Goal: Information Seeking & Learning: Learn about a topic

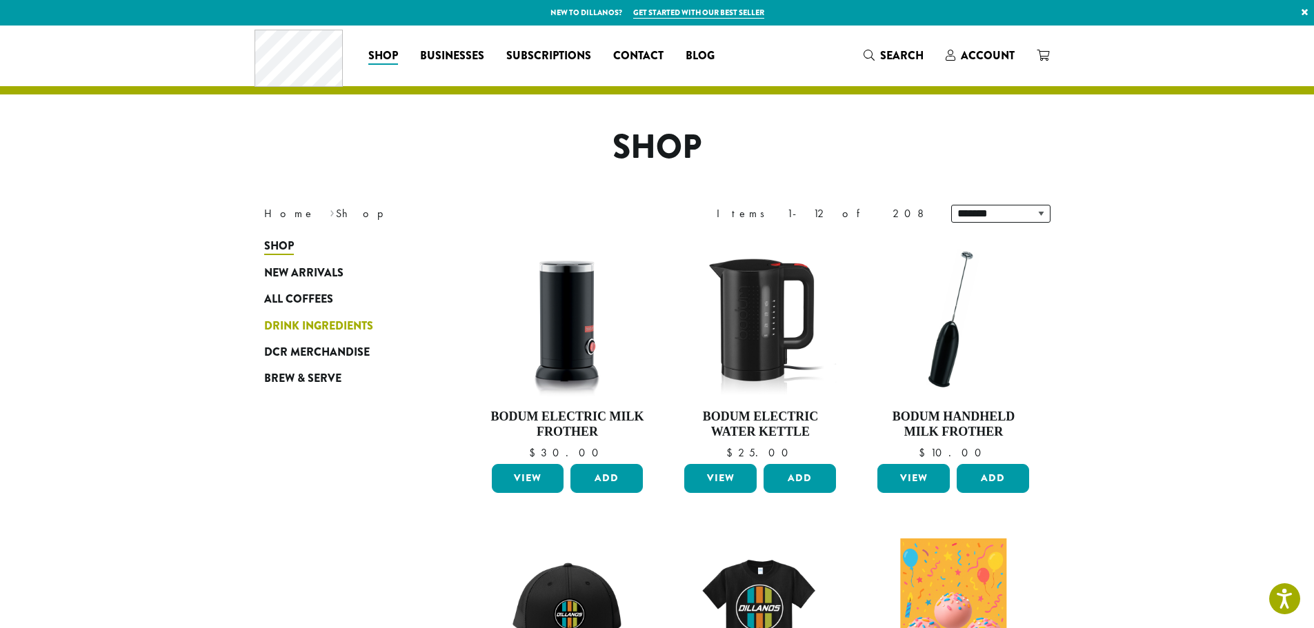
click at [302, 324] on span "Drink Ingredients" at bounding box center [318, 326] width 109 height 17
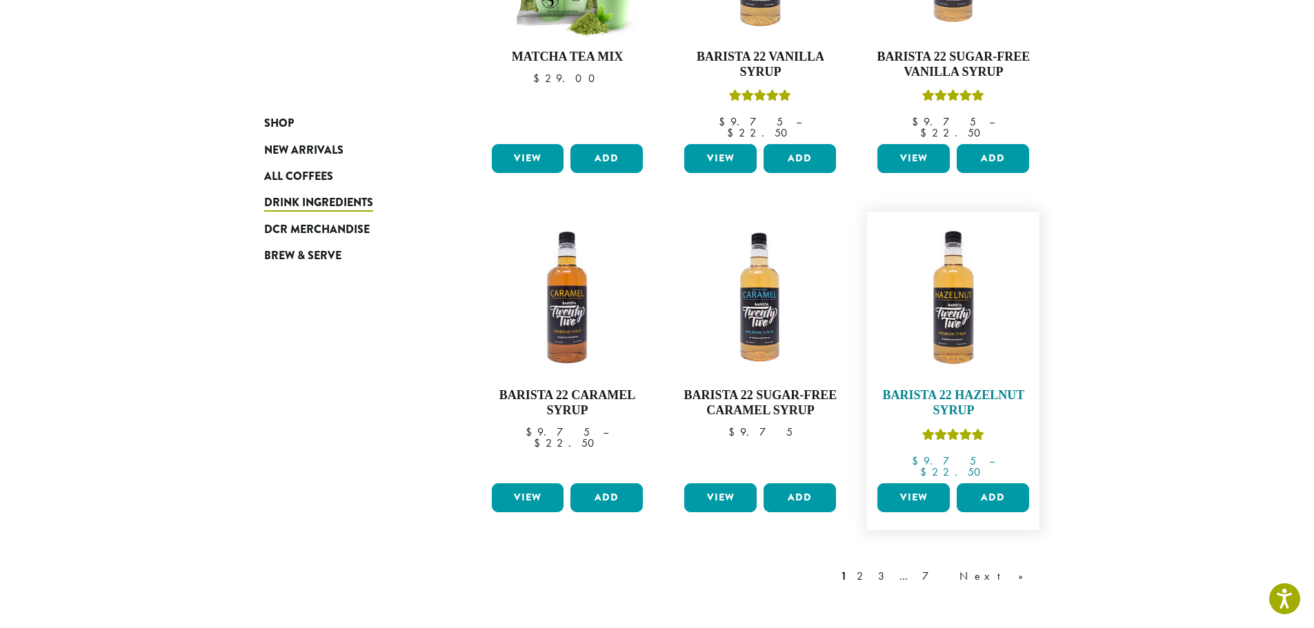
scroll to position [1104, 0]
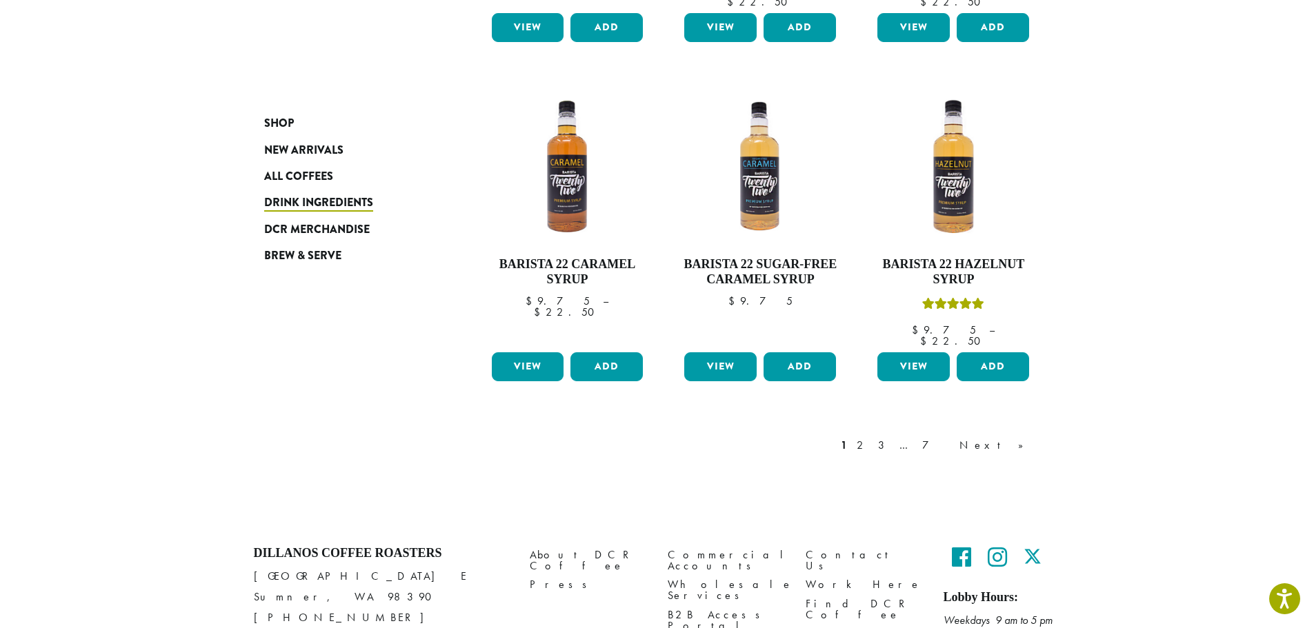
click at [933, 437] on div "1 2 3 … 7 Next »" at bounding box center [939, 445] width 202 height 17
click at [871, 437] on link "2" at bounding box center [862, 445] width 17 height 17
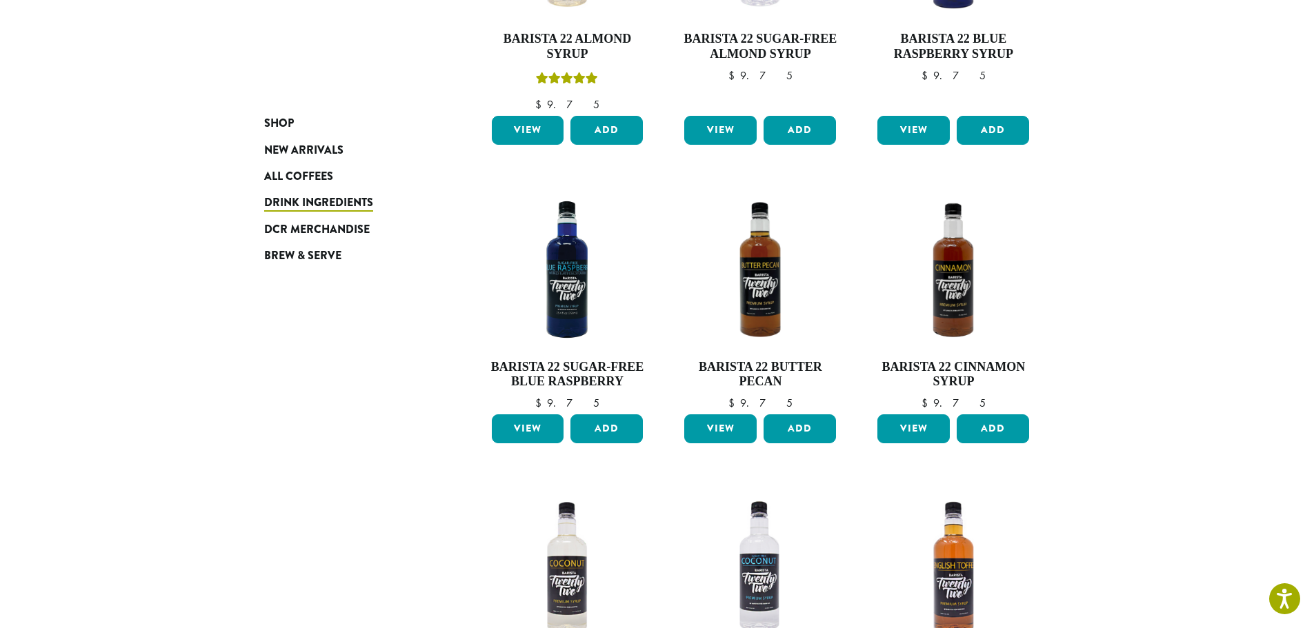
scroll to position [982, 0]
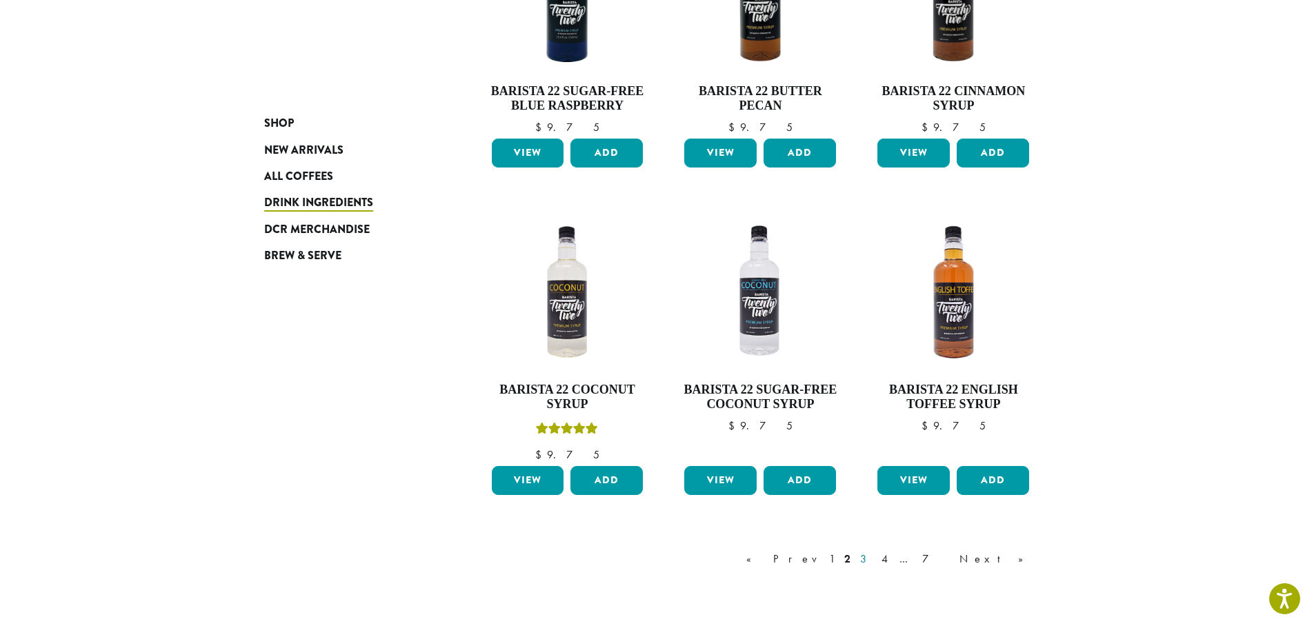
click at [875, 561] on link "3" at bounding box center [865, 559] width 17 height 17
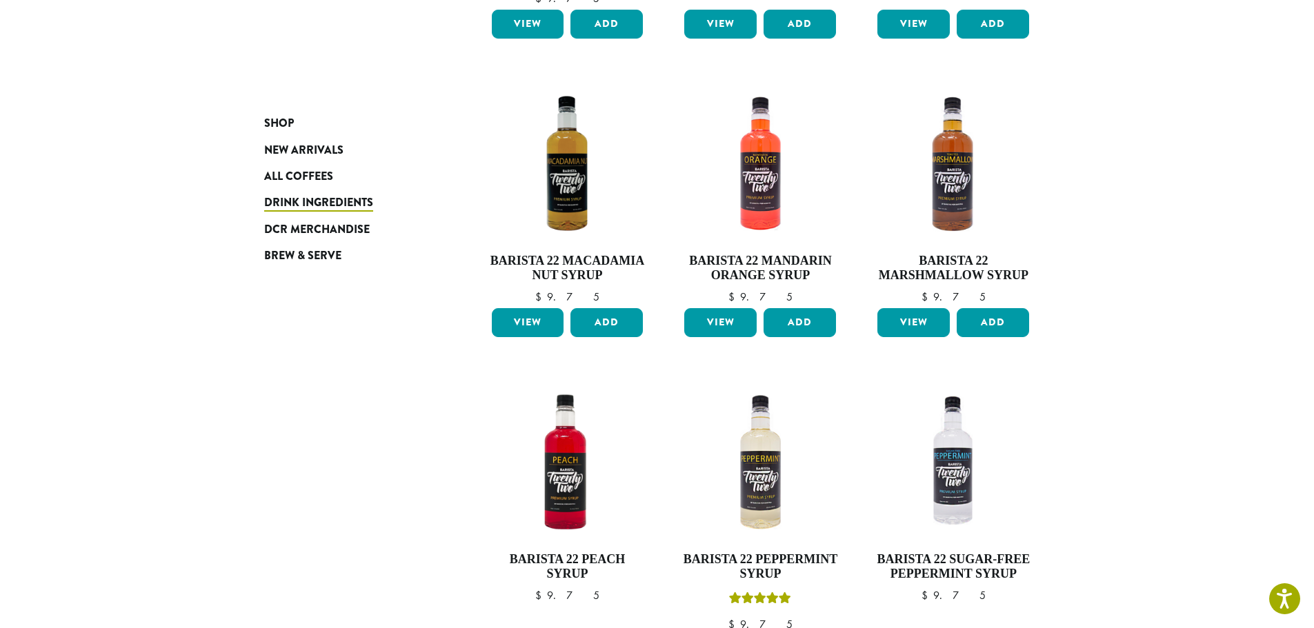
scroll to position [913, 0]
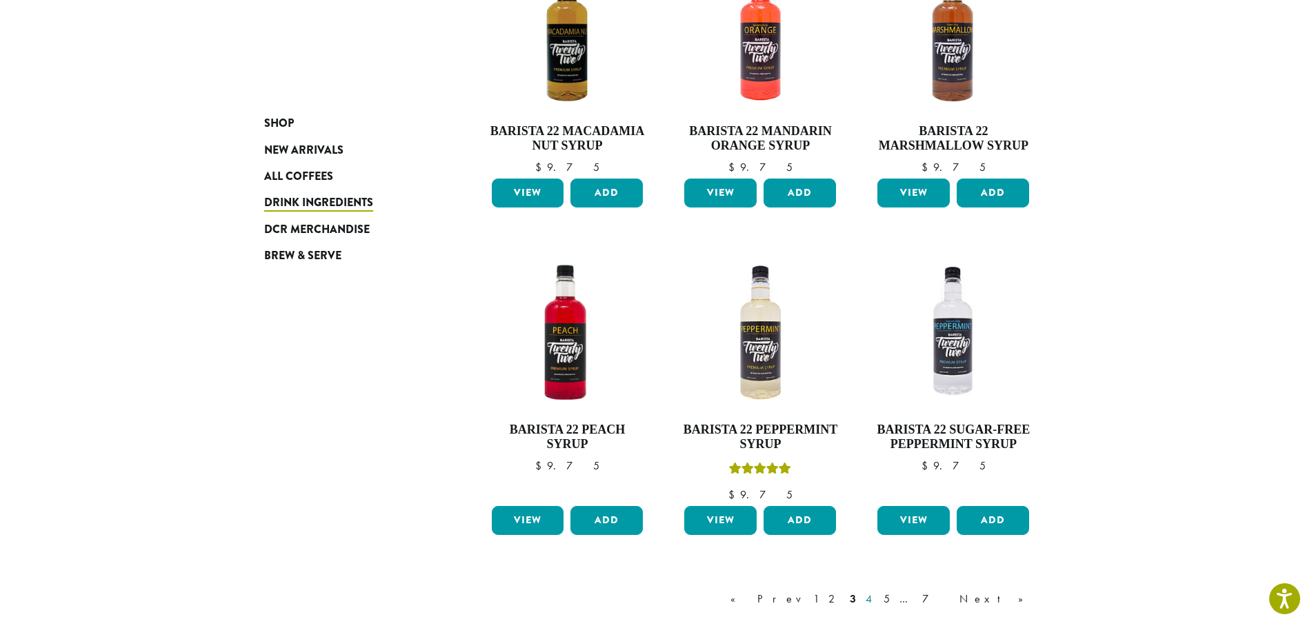
click at [877, 600] on link "4" at bounding box center [870, 599] width 14 height 17
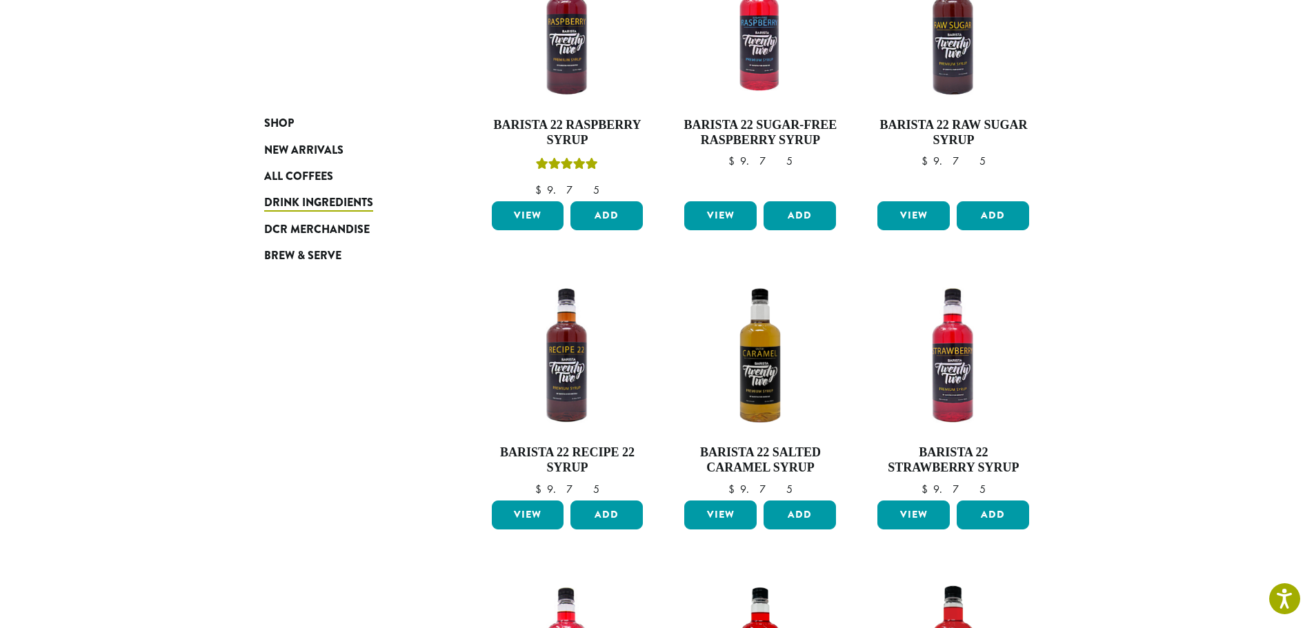
scroll to position [499, 0]
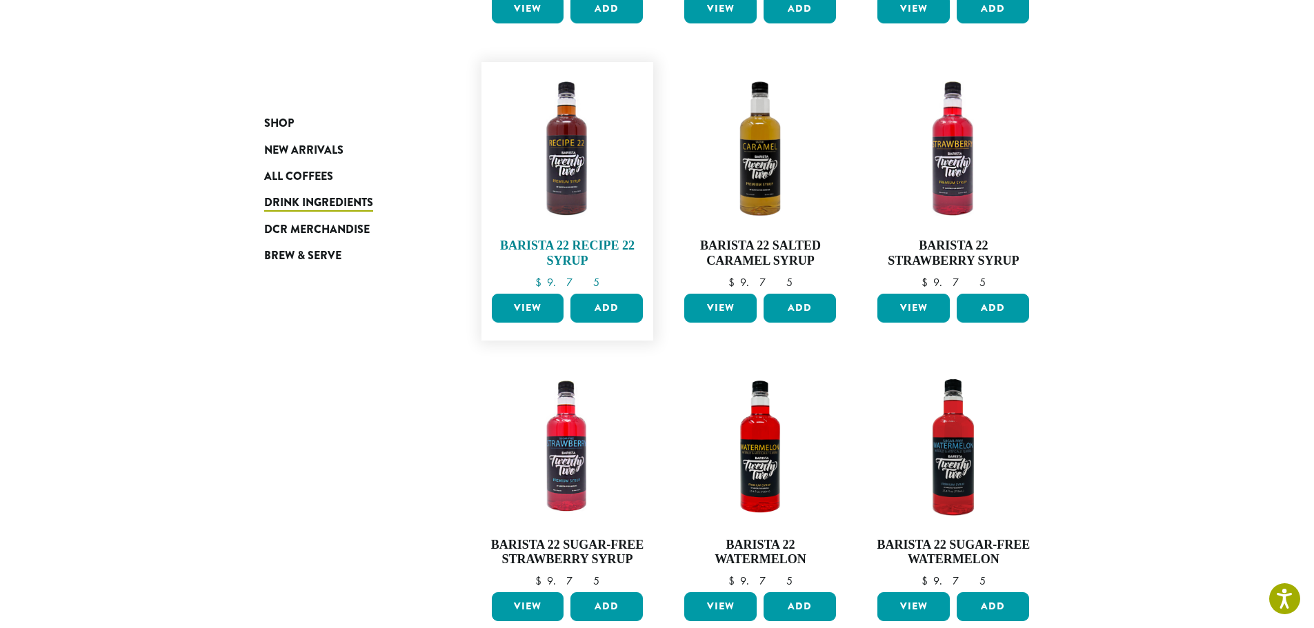
click at [558, 175] on img at bounding box center [567, 148] width 159 height 159
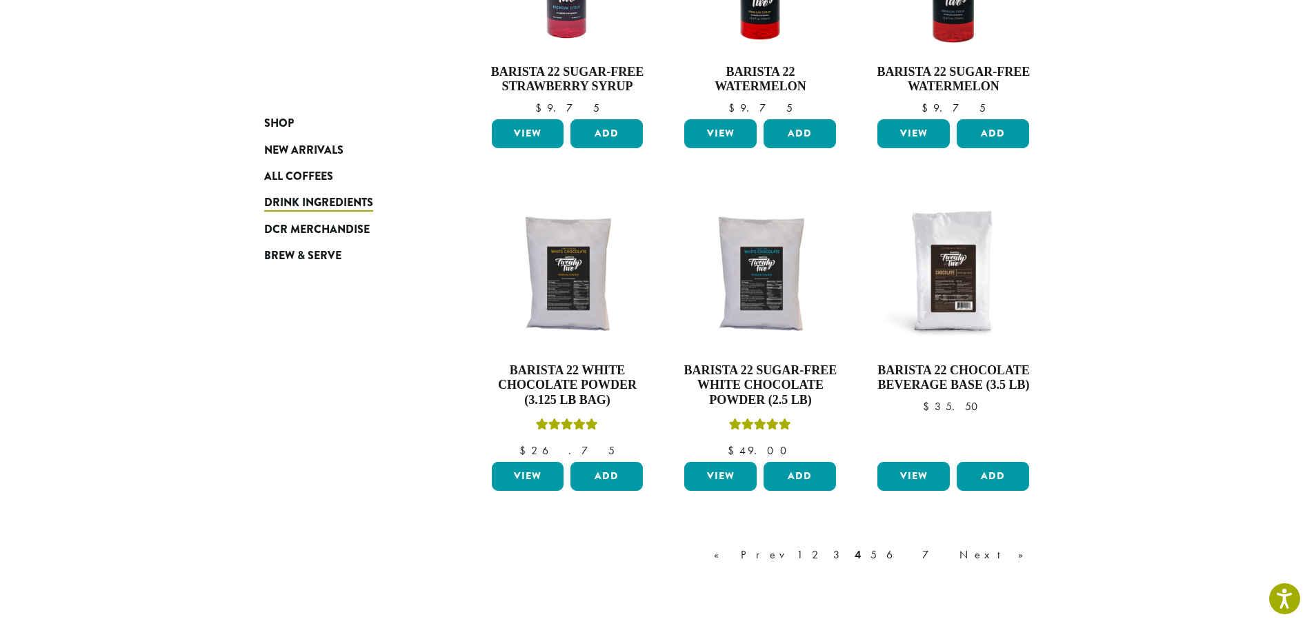
scroll to position [975, 0]
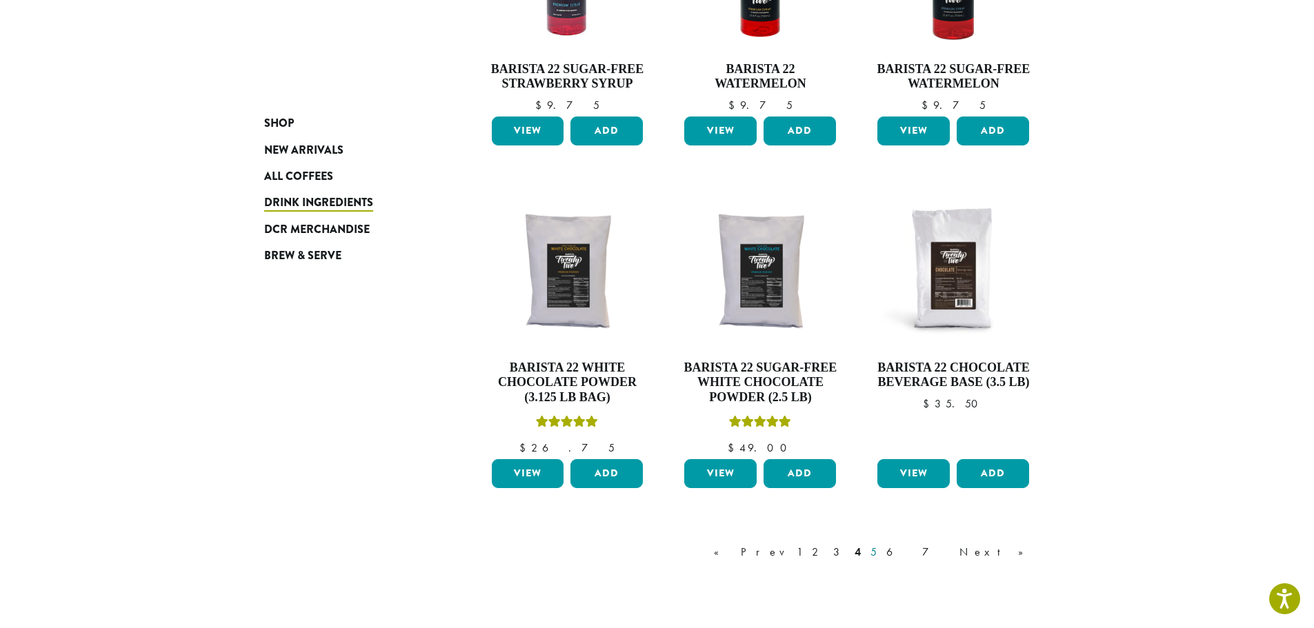
click at [880, 553] on link "5" at bounding box center [874, 552] width 12 height 17
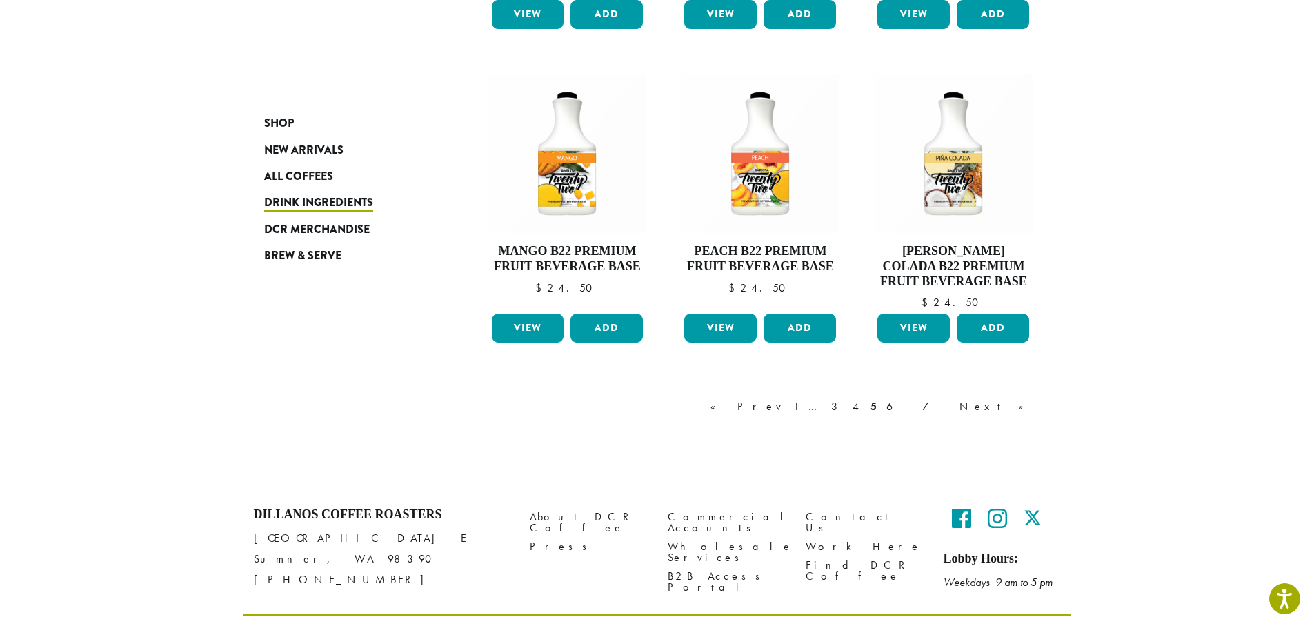
scroll to position [1189, 0]
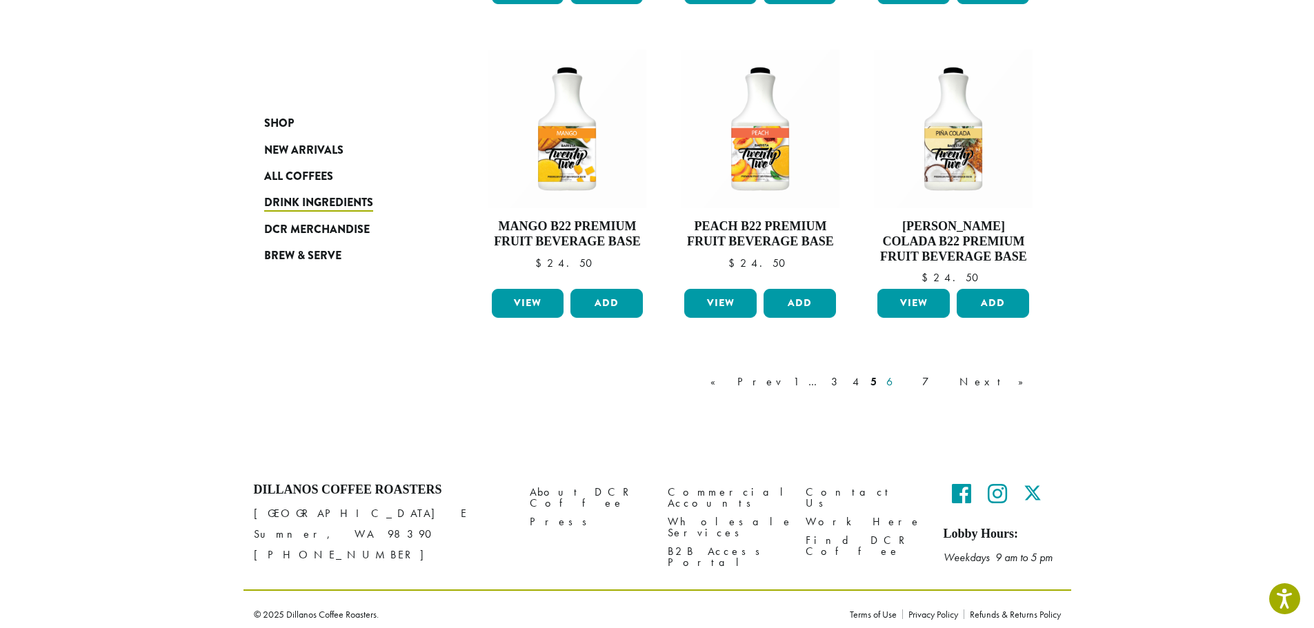
click at [915, 376] on link "6" at bounding box center [900, 382] width 32 height 17
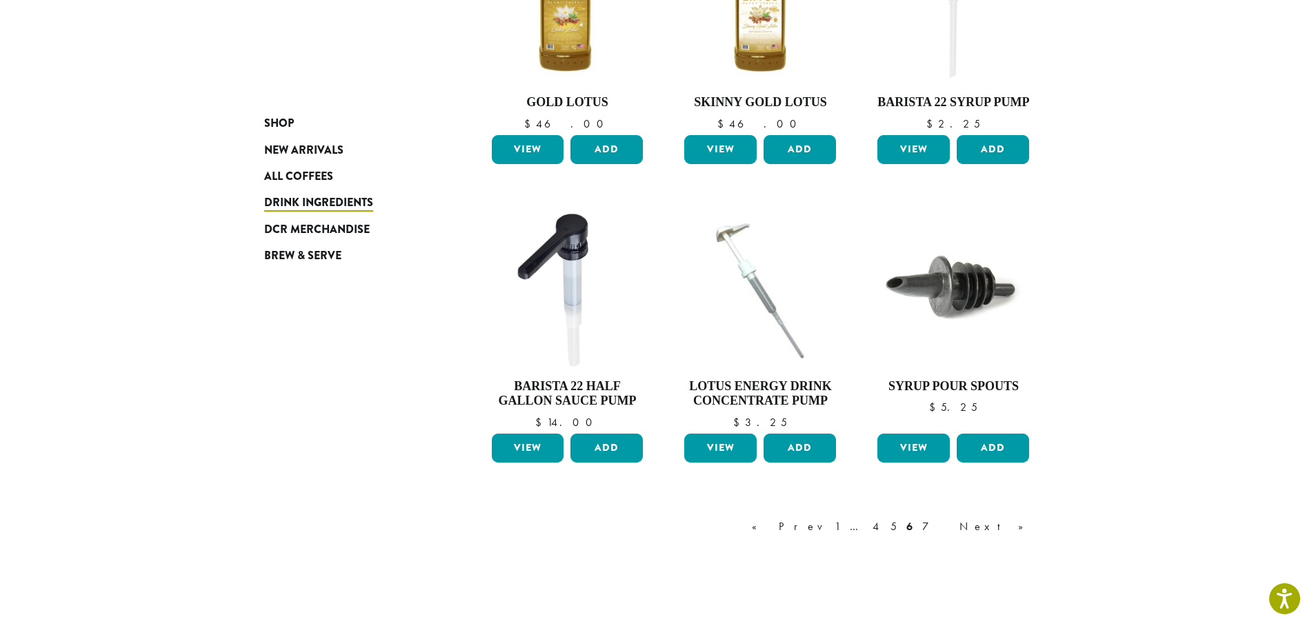
scroll to position [1082, 0]
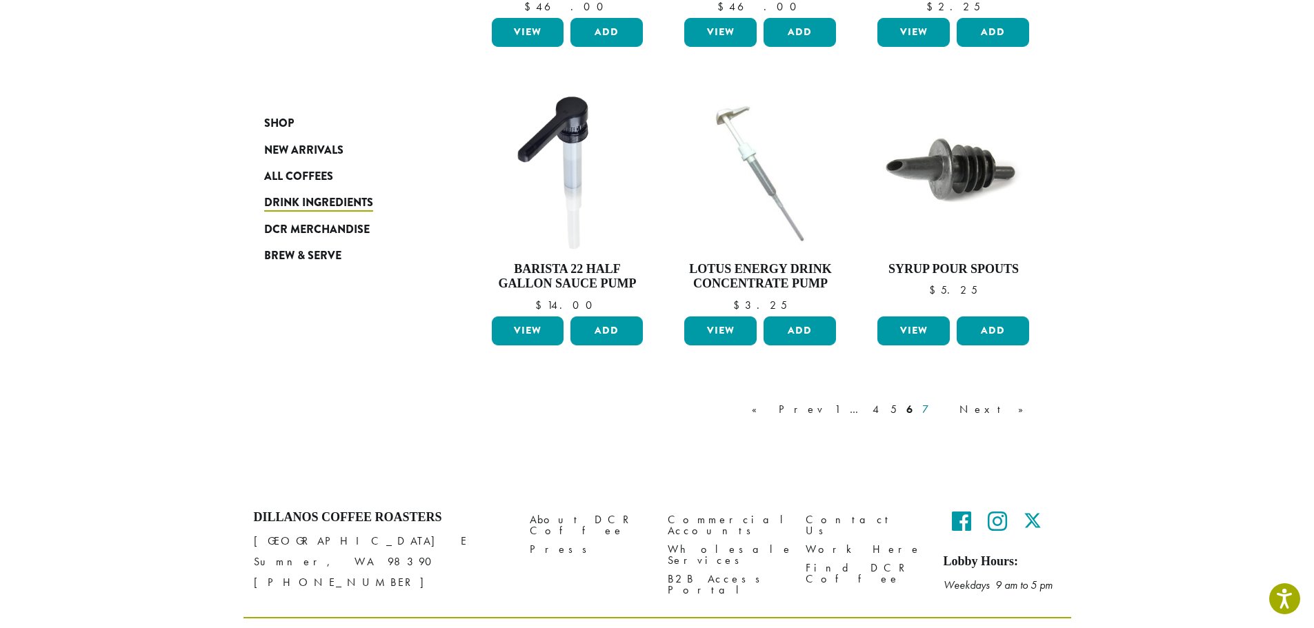
click at [953, 401] on link "7" at bounding box center [936, 409] width 33 height 17
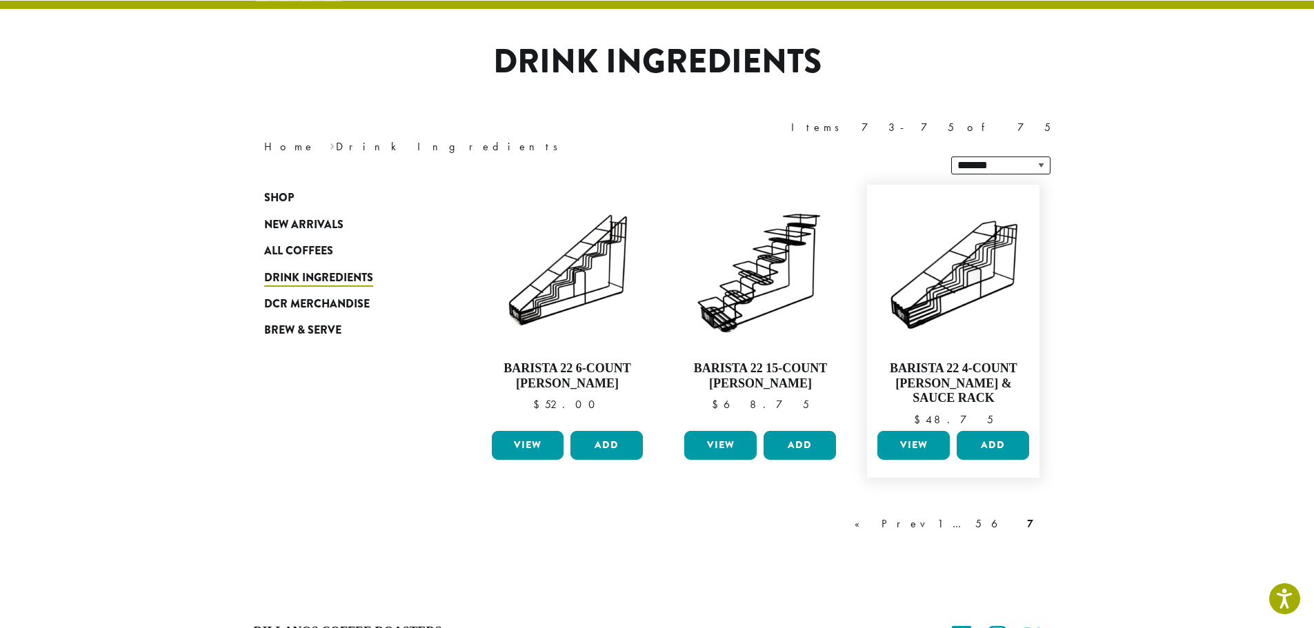
scroll to position [85, 0]
click at [319, 244] on span "All Coffees" at bounding box center [298, 252] width 69 height 17
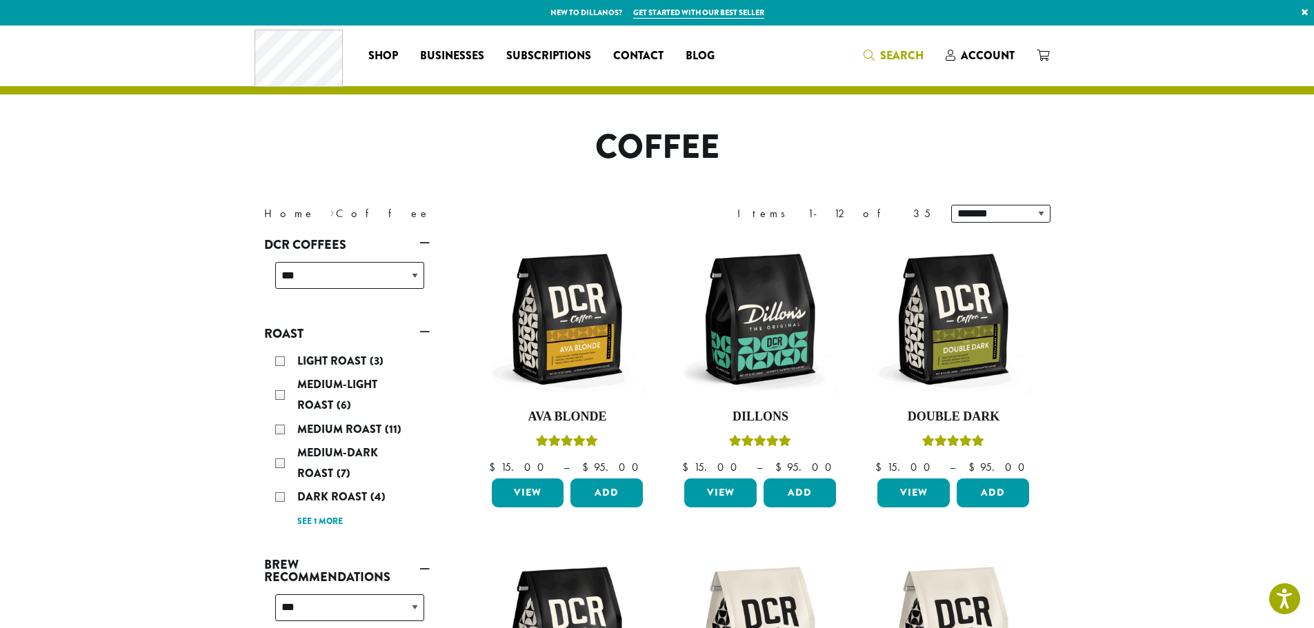
click at [920, 57] on span "Search" at bounding box center [901, 56] width 43 height 16
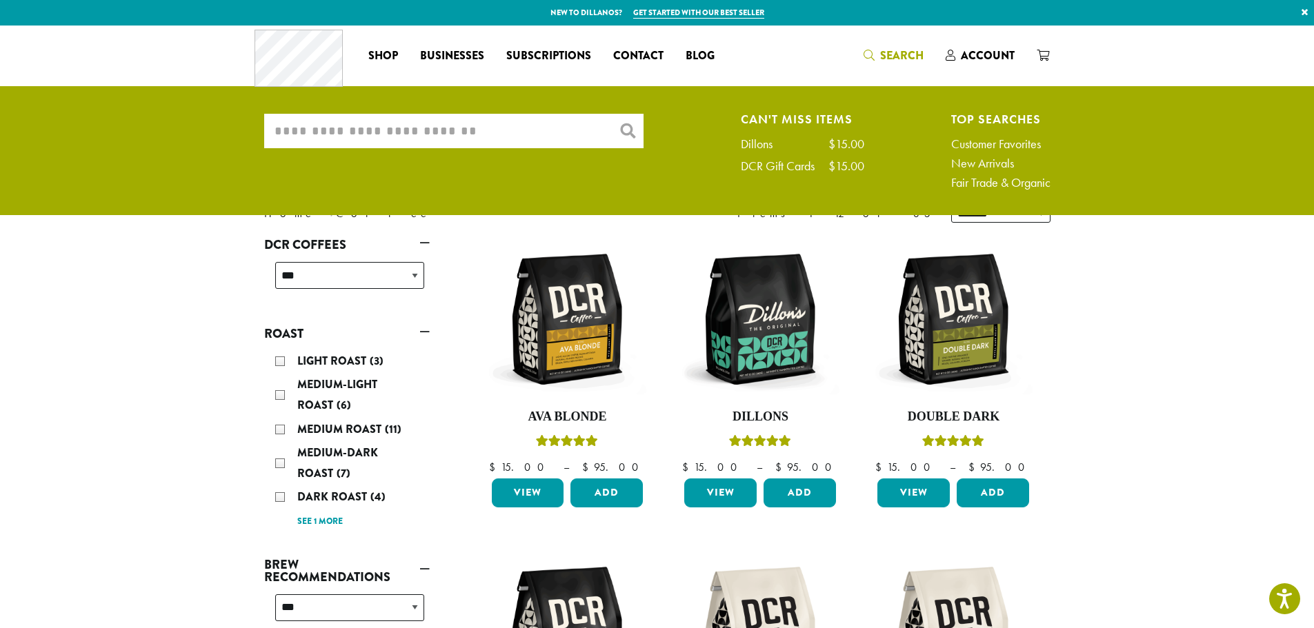
click at [584, 128] on input "What are you searching for?" at bounding box center [453, 131] width 379 height 34
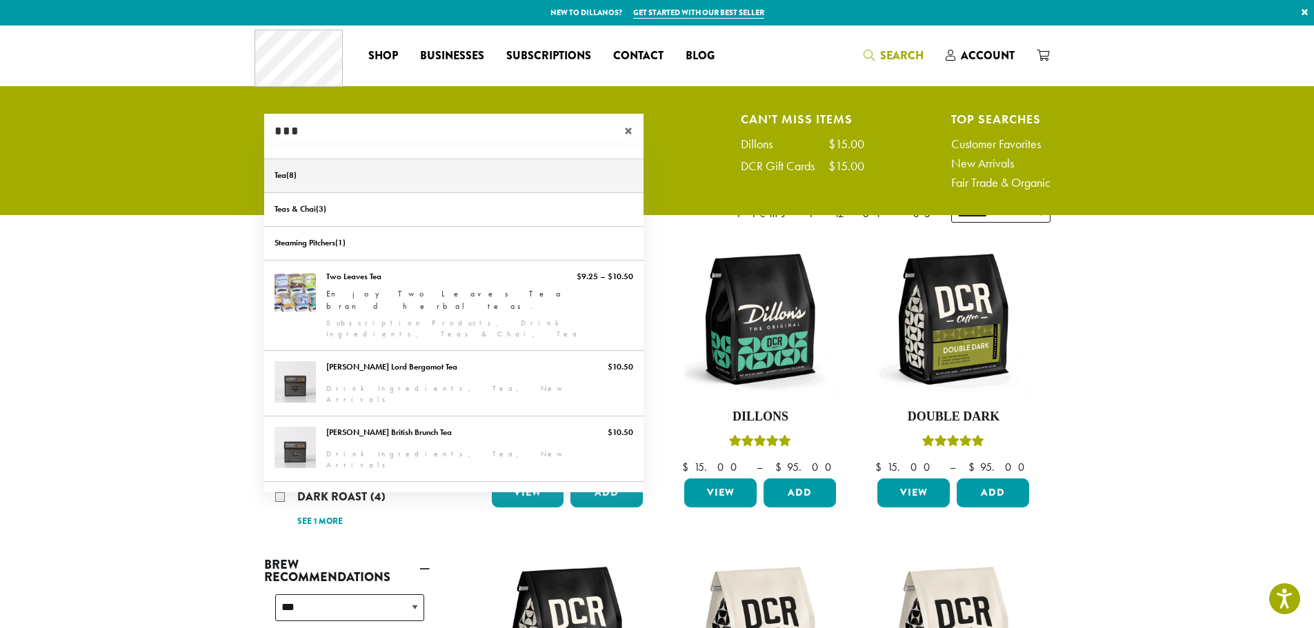
type input "***"
click at [328, 179] on link "Tea" at bounding box center [453, 175] width 379 height 33
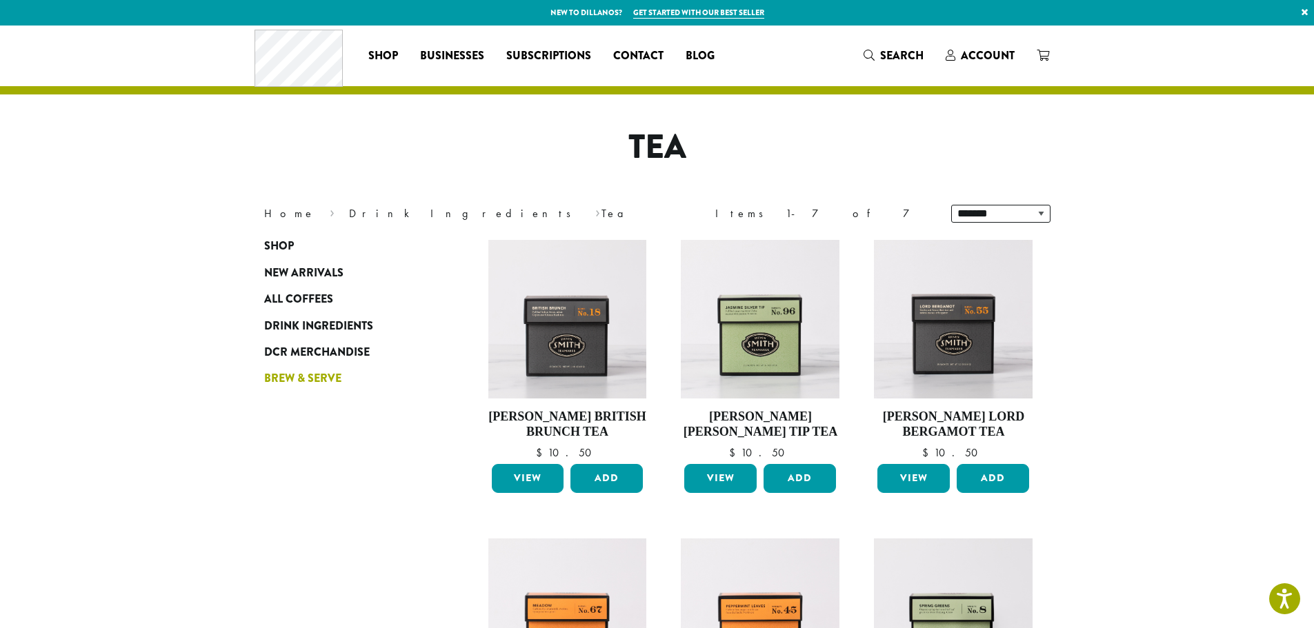
click at [331, 376] on span "Brew & Serve" at bounding box center [302, 378] width 77 height 17
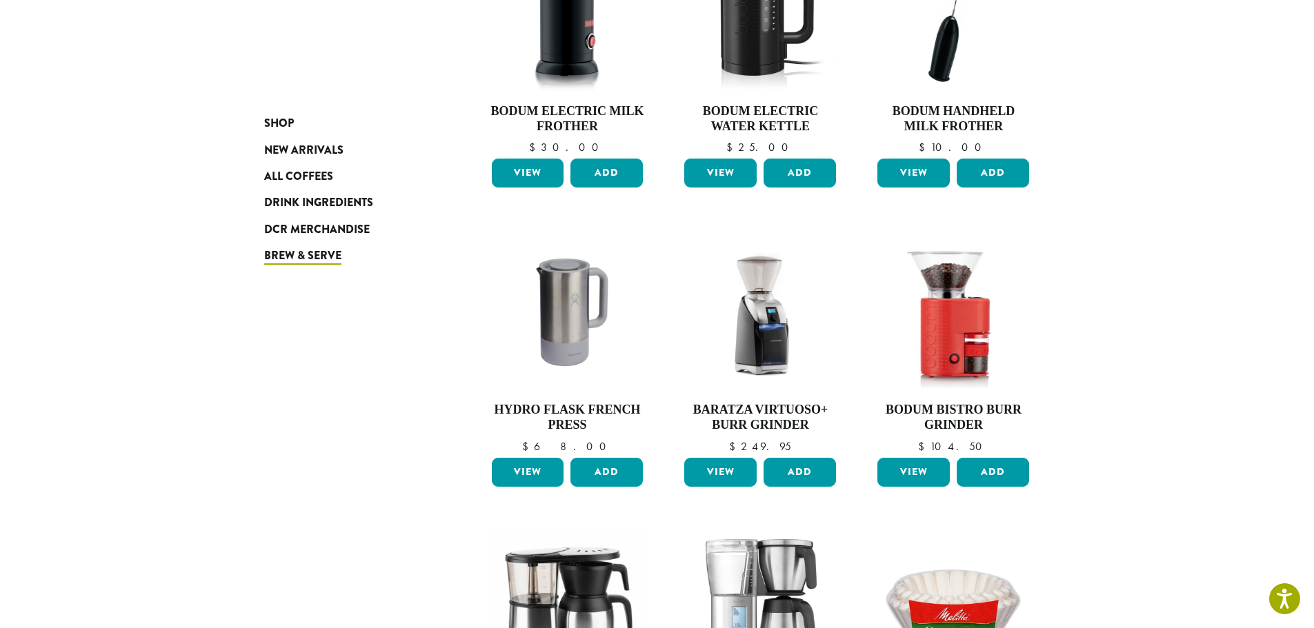
scroll to position [138, 0]
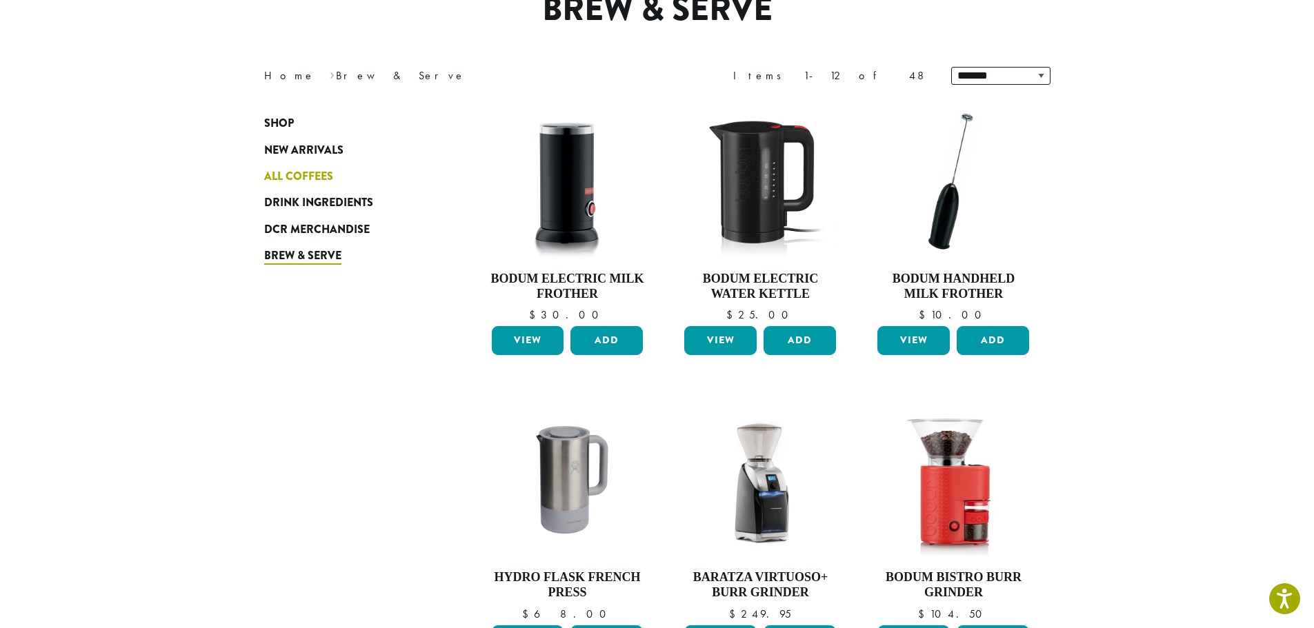
click at [287, 187] on link "All Coffees" at bounding box center [347, 176] width 166 height 26
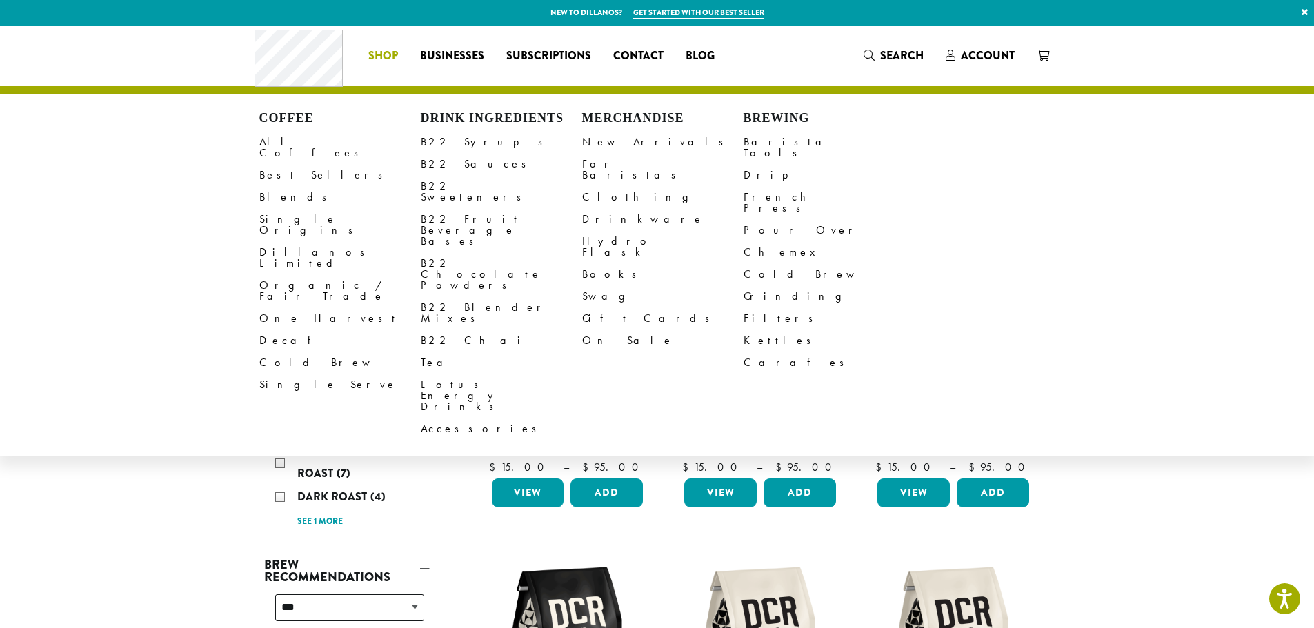
click at [372, 59] on li "Coffee All Coffees Best Sellers Blends Single Origins Dillanos Limited Organic …" at bounding box center [383, 56] width 52 height 22
click at [864, 53] on div "Coffee All Coffees Best Sellers Blends Single Origins Dillanos Limited Organic …" at bounding box center [658, 55] width 806 height 57
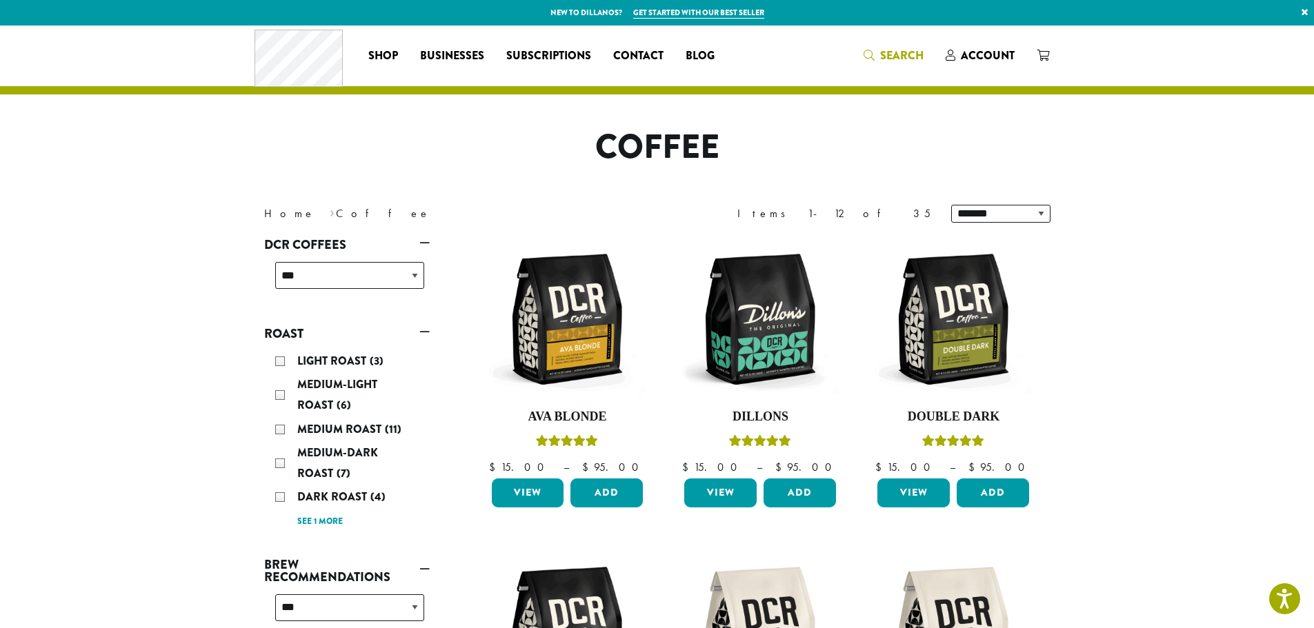
click at [865, 53] on icon "Search" at bounding box center [869, 55] width 11 height 11
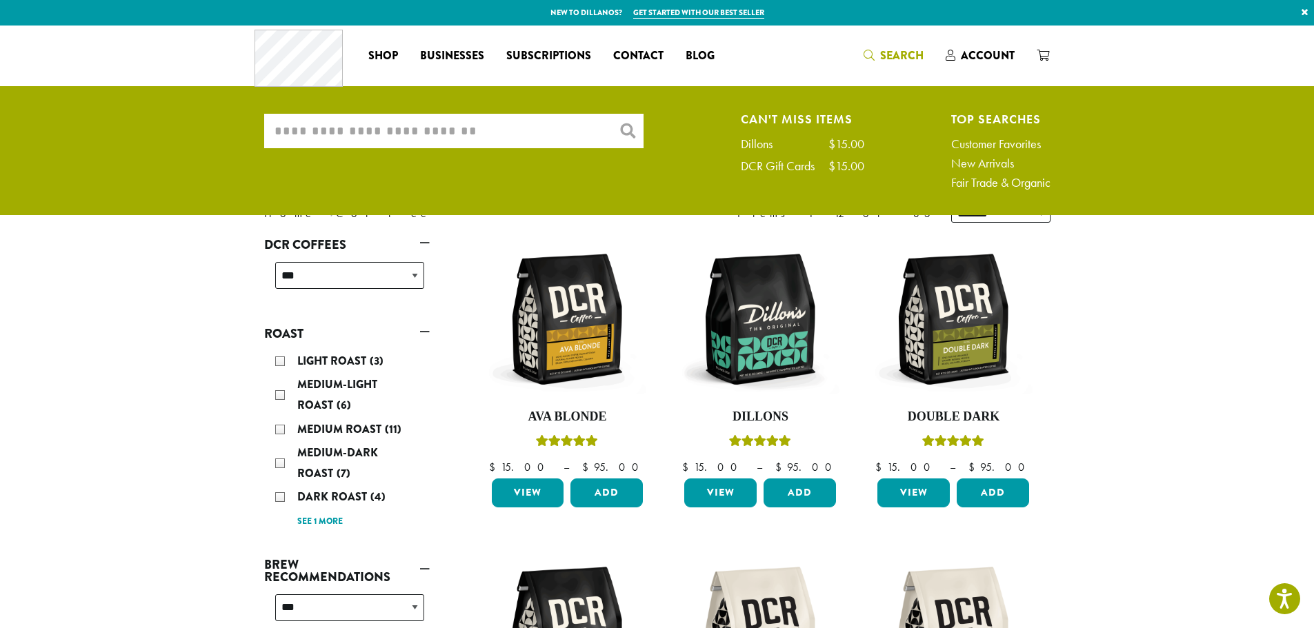
click at [565, 123] on input "What are you searching for?" at bounding box center [453, 131] width 379 height 34
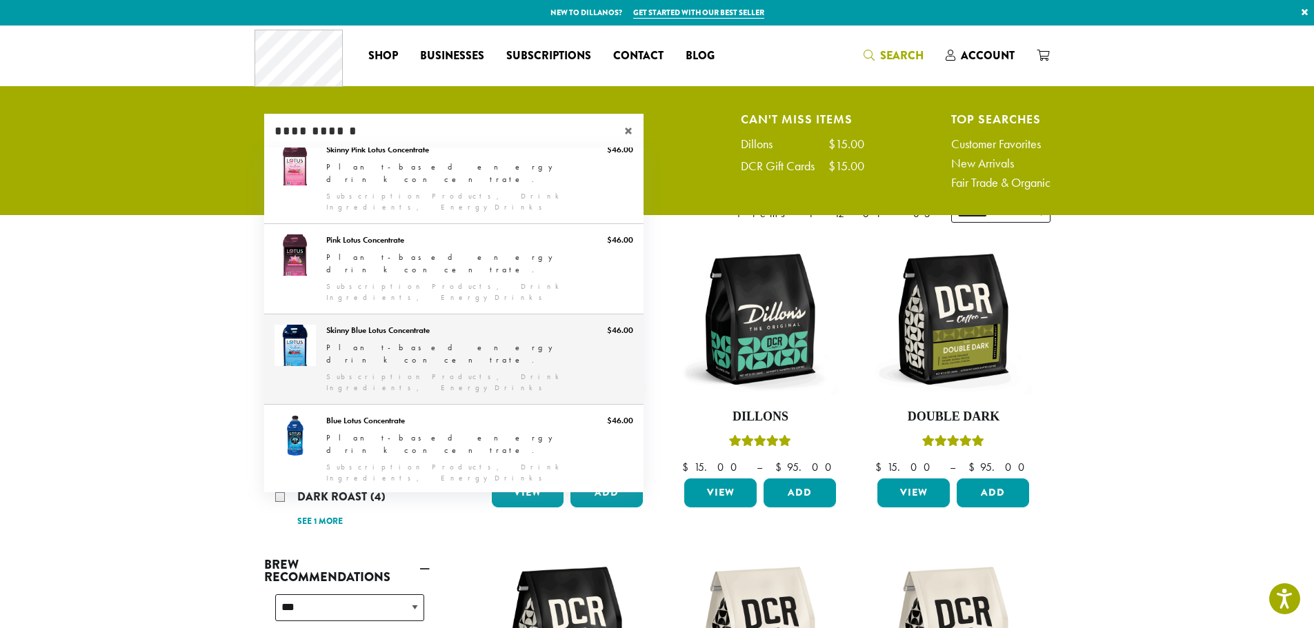
scroll to position [195, 0]
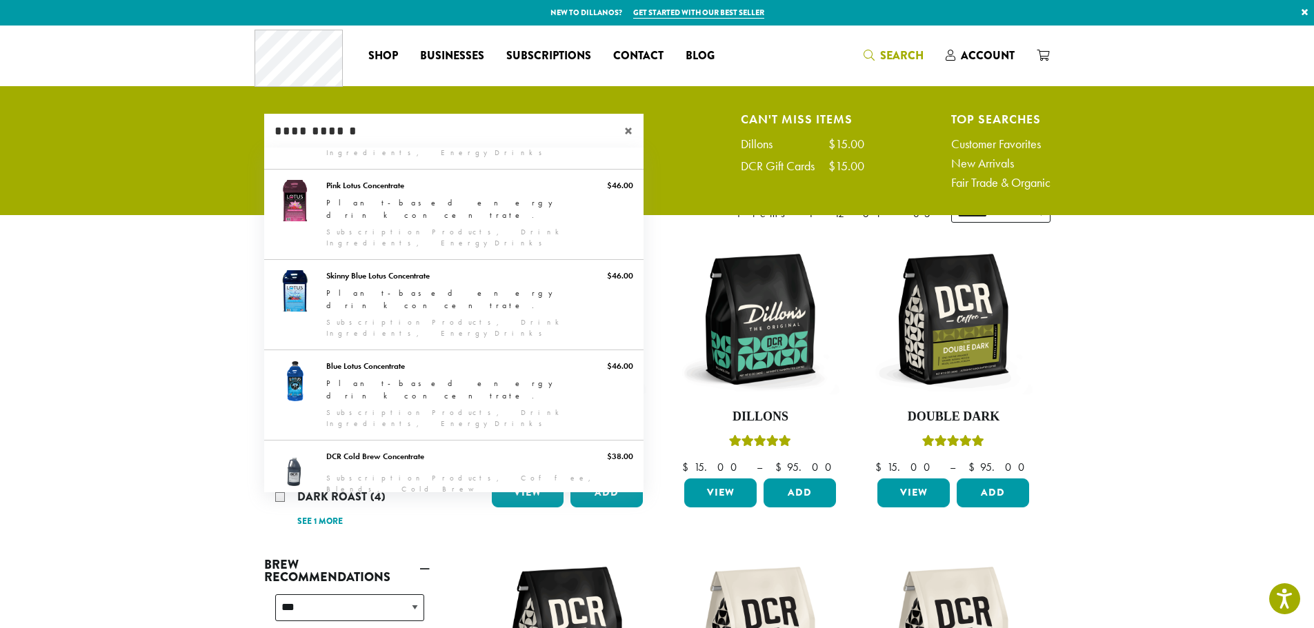
type input "**********"
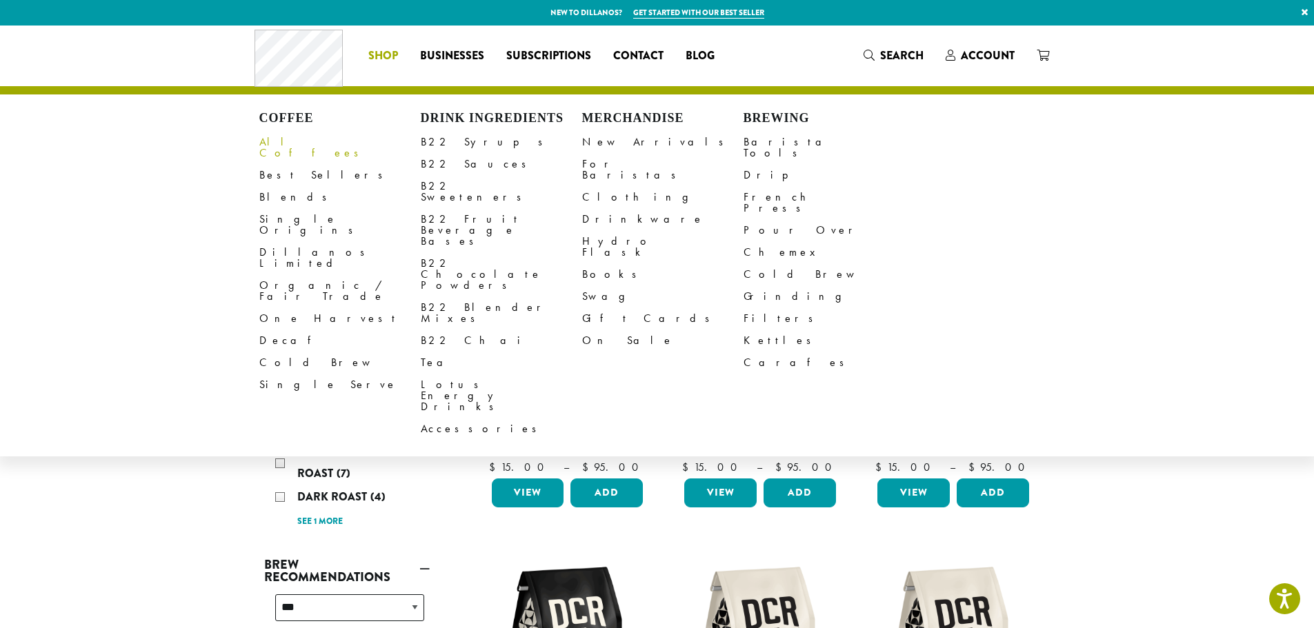
click at [375, 51] on span "Shop" at bounding box center [383, 56] width 30 height 17
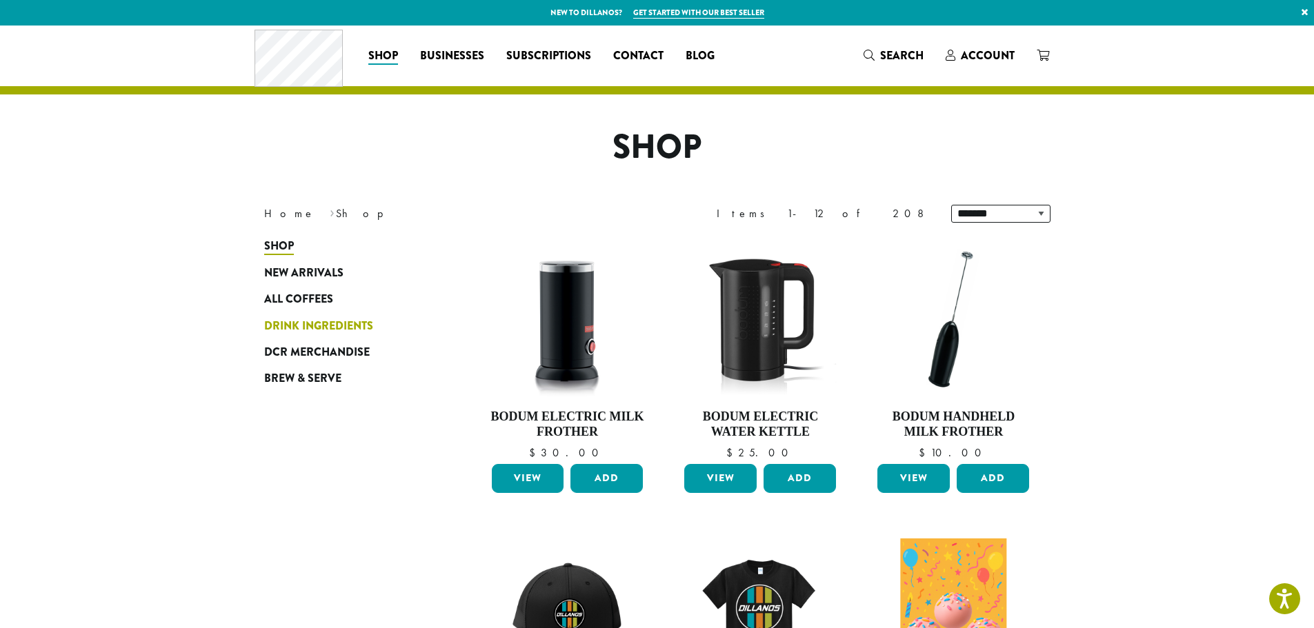
click at [314, 319] on span "Drink Ingredients" at bounding box center [318, 326] width 109 height 17
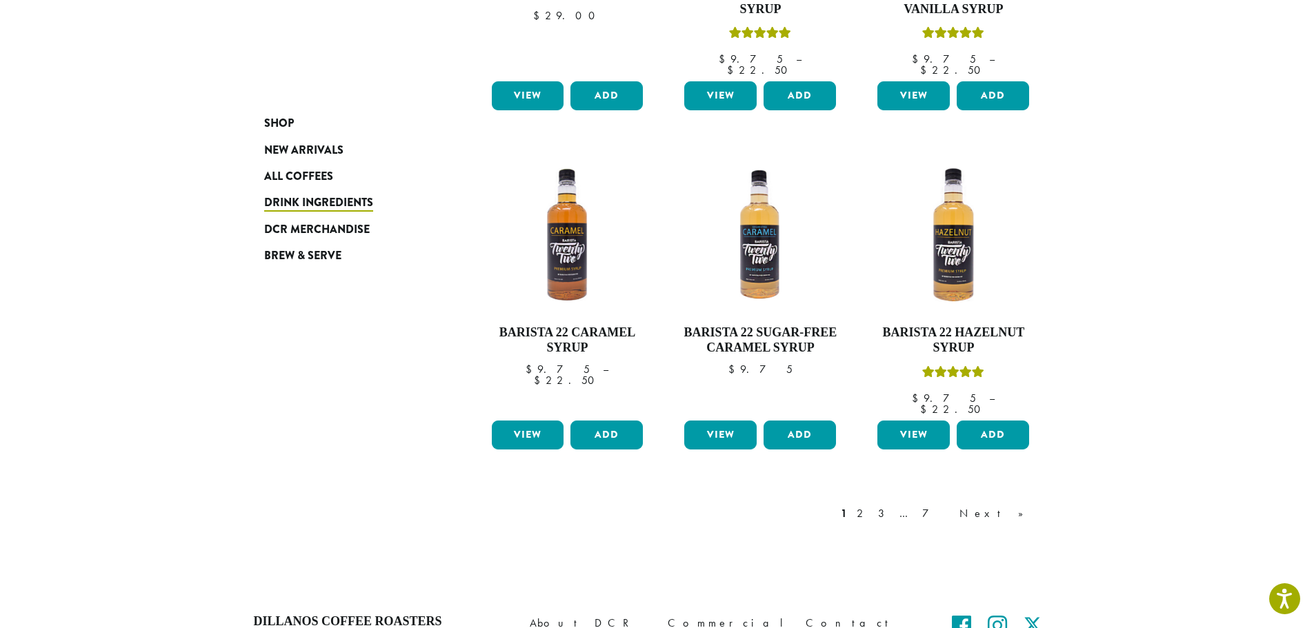
scroll to position [1155, 0]
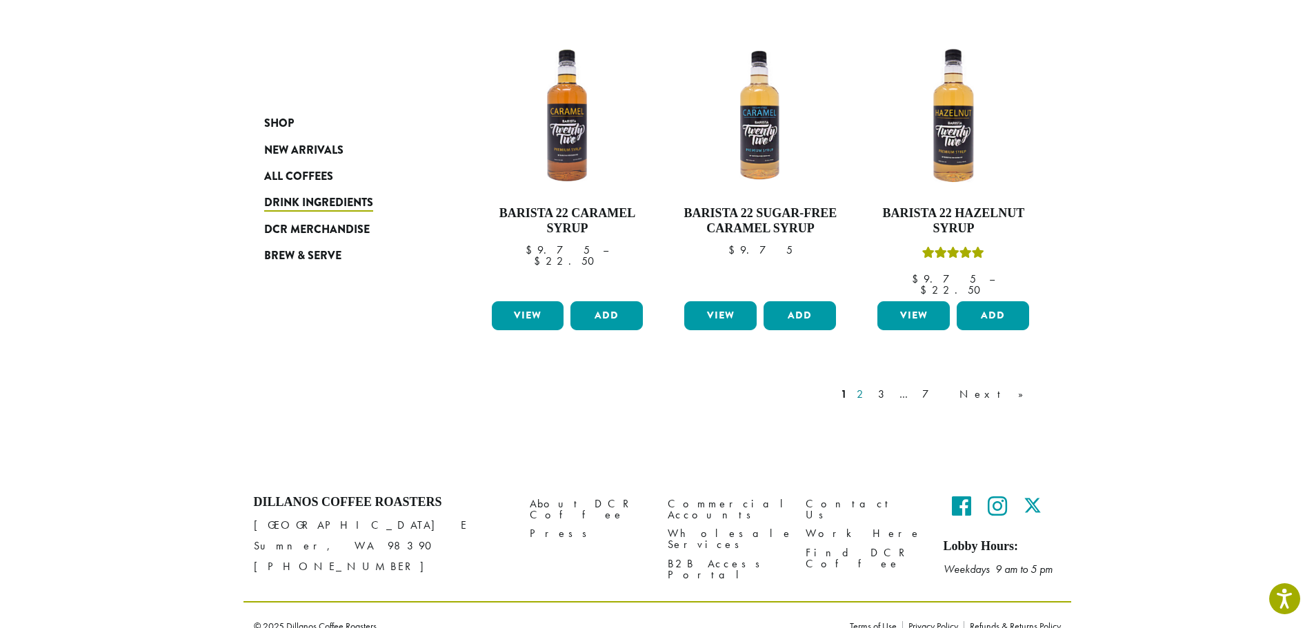
click at [871, 386] on link "2" at bounding box center [862, 394] width 17 height 17
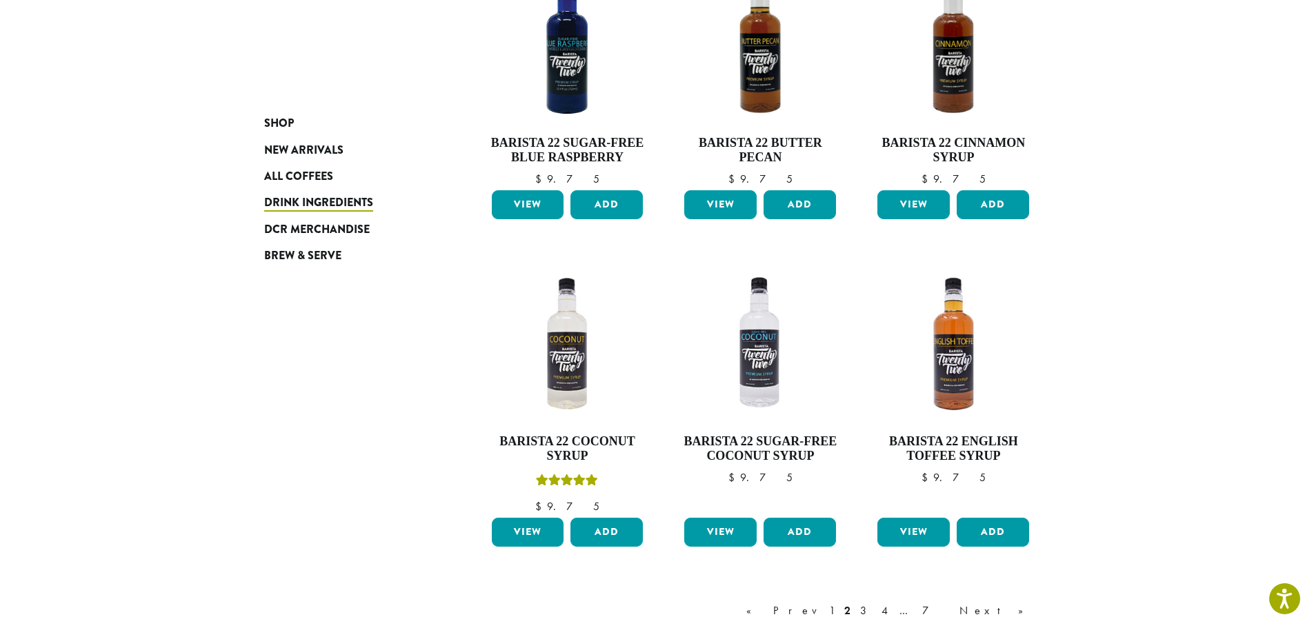
scroll to position [1120, 0]
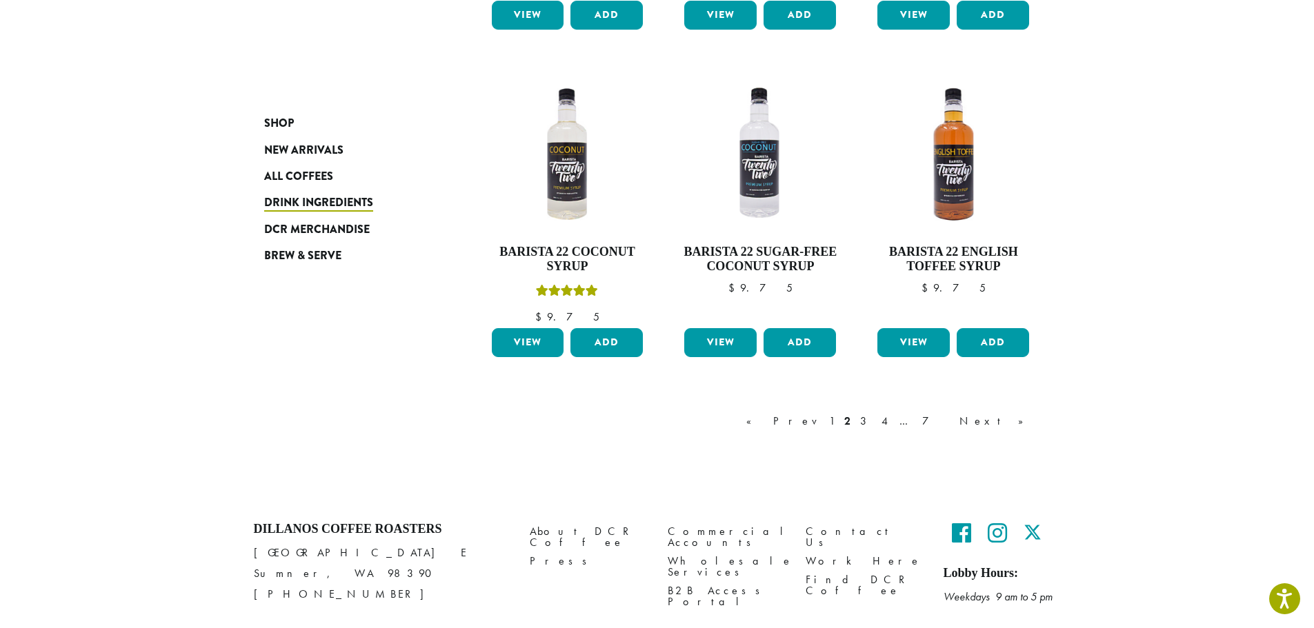
click at [875, 422] on link "3" at bounding box center [865, 421] width 17 height 17
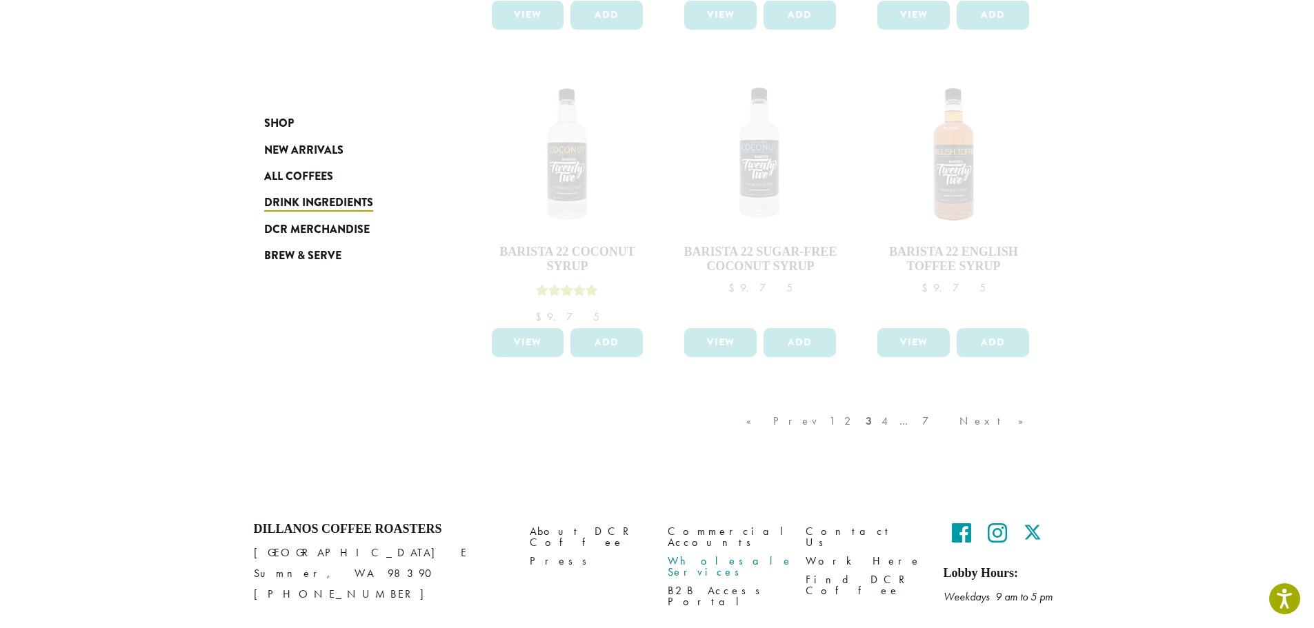
click at [731, 552] on link "Wholesale Services" at bounding box center [726, 567] width 117 height 30
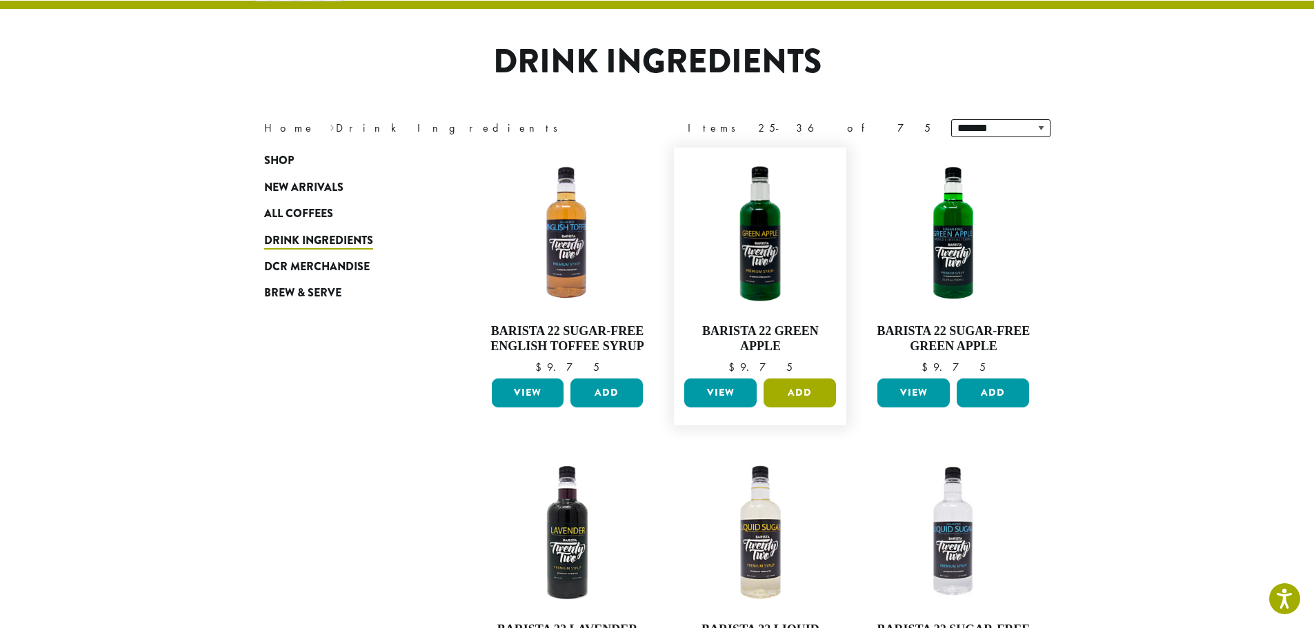
scroll to position [85, 0]
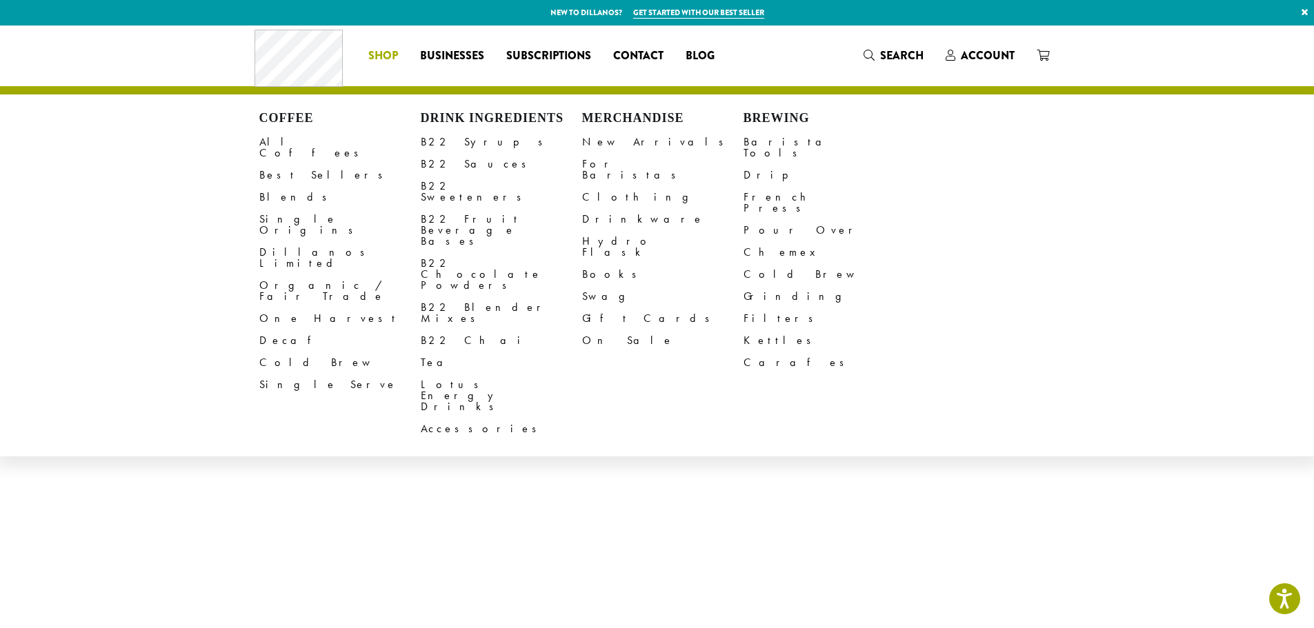
click at [400, 59] on link "Shop" at bounding box center [383, 56] width 52 height 22
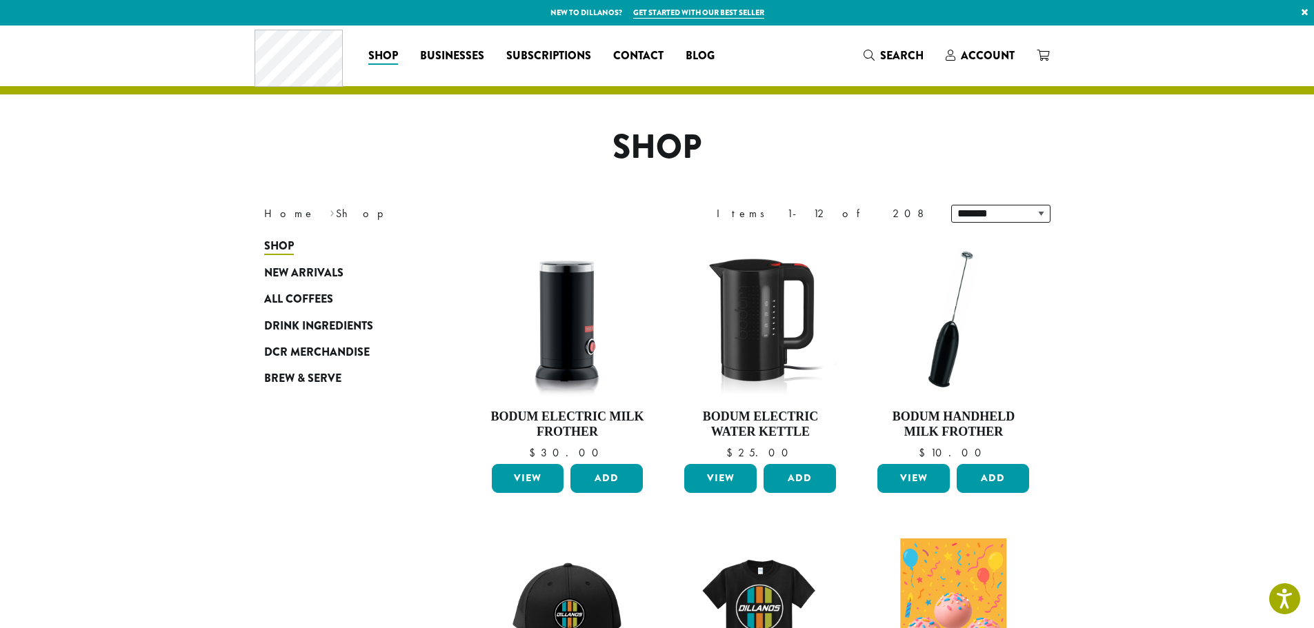
drag, startPoint x: 1178, startPoint y: 444, endPoint x: 1153, endPoint y: 441, distance: 25.8
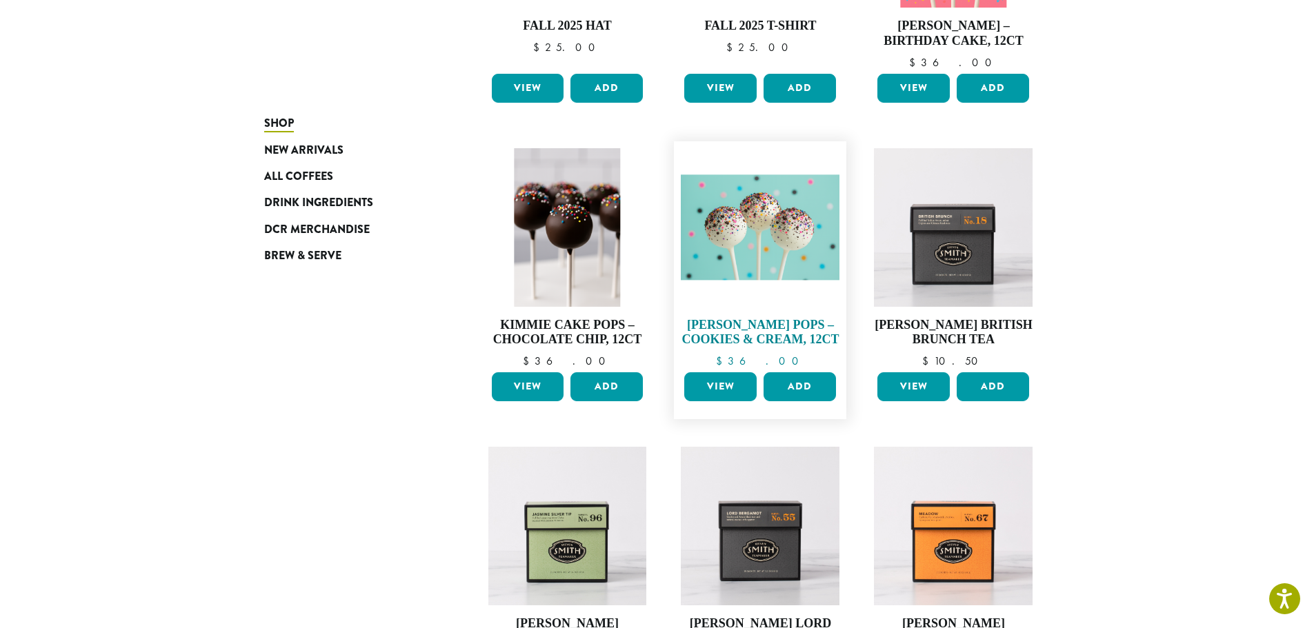
scroll to position [345, 0]
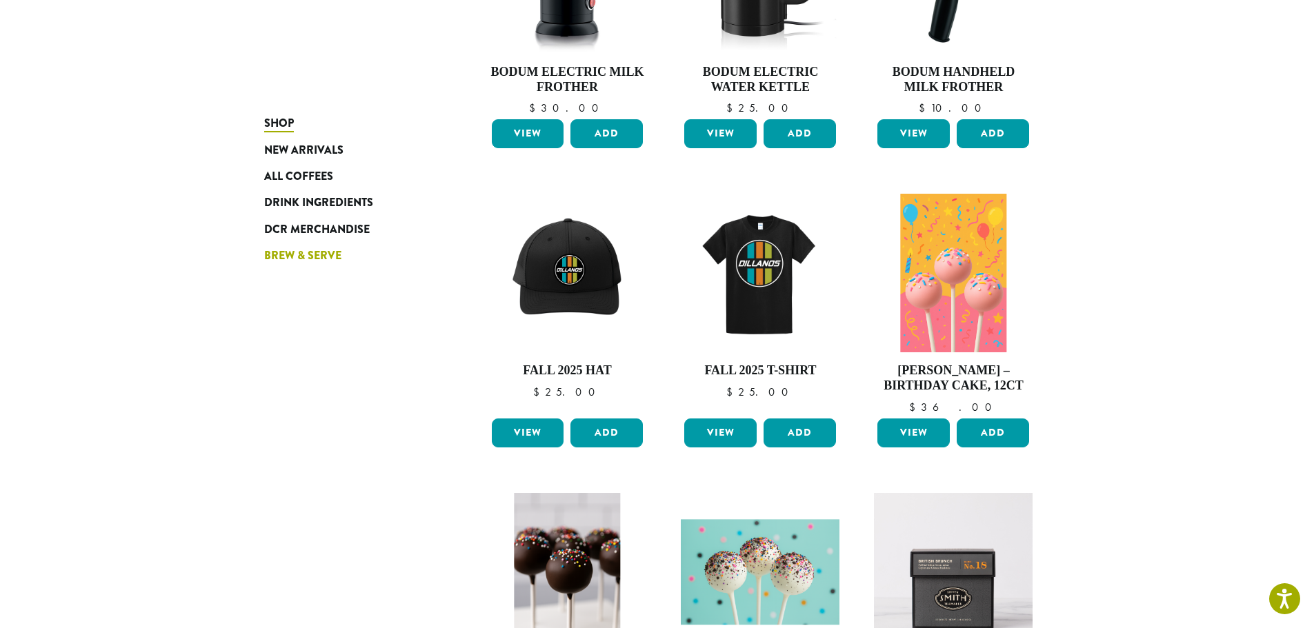
click at [327, 252] on span "Brew & Serve" at bounding box center [302, 256] width 77 height 17
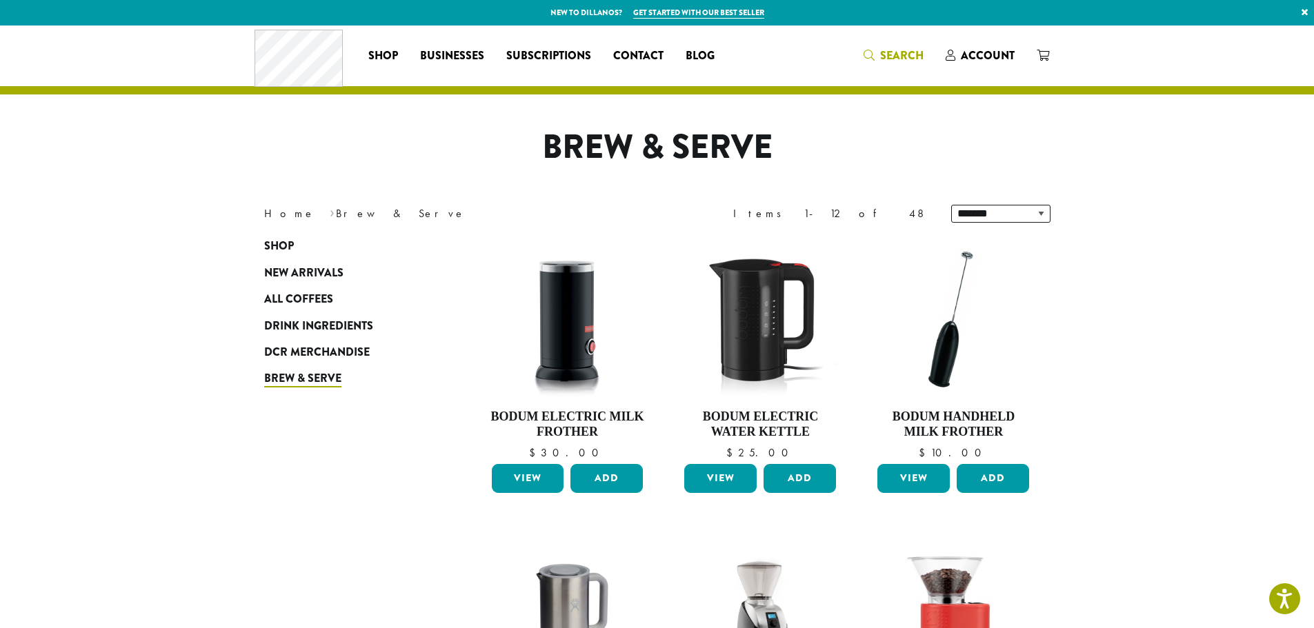
click at [921, 58] on span "Search" at bounding box center [901, 56] width 43 height 16
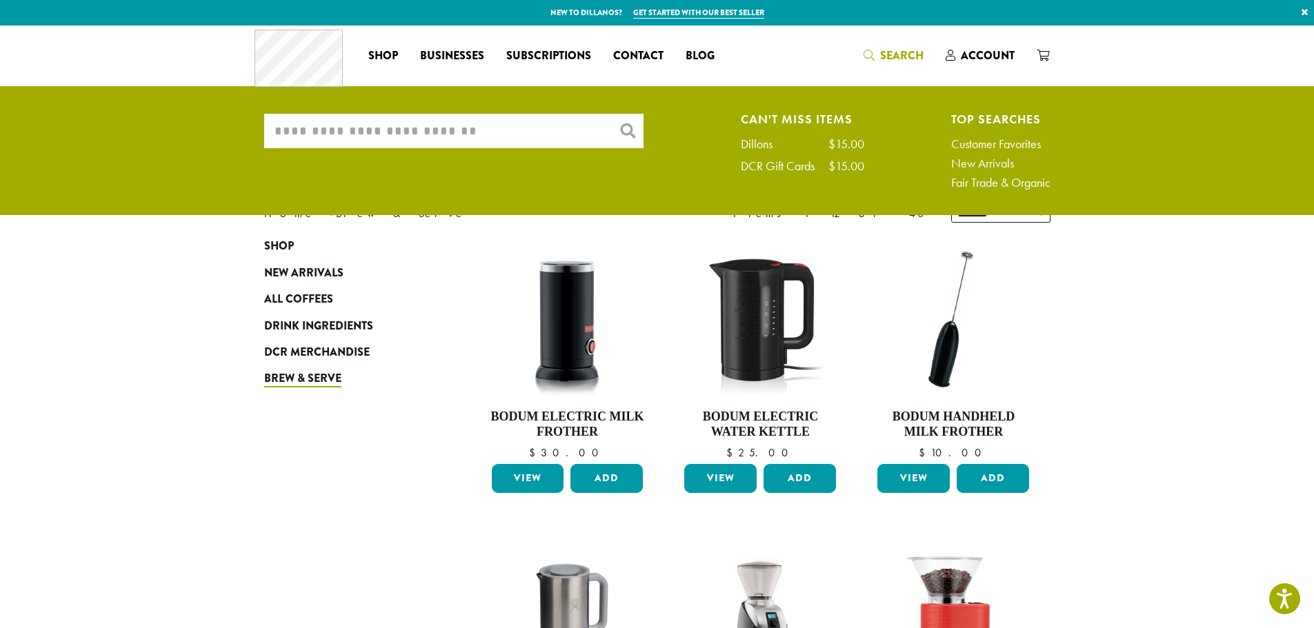
click at [562, 136] on input "What are you searching for?" at bounding box center [453, 131] width 379 height 34
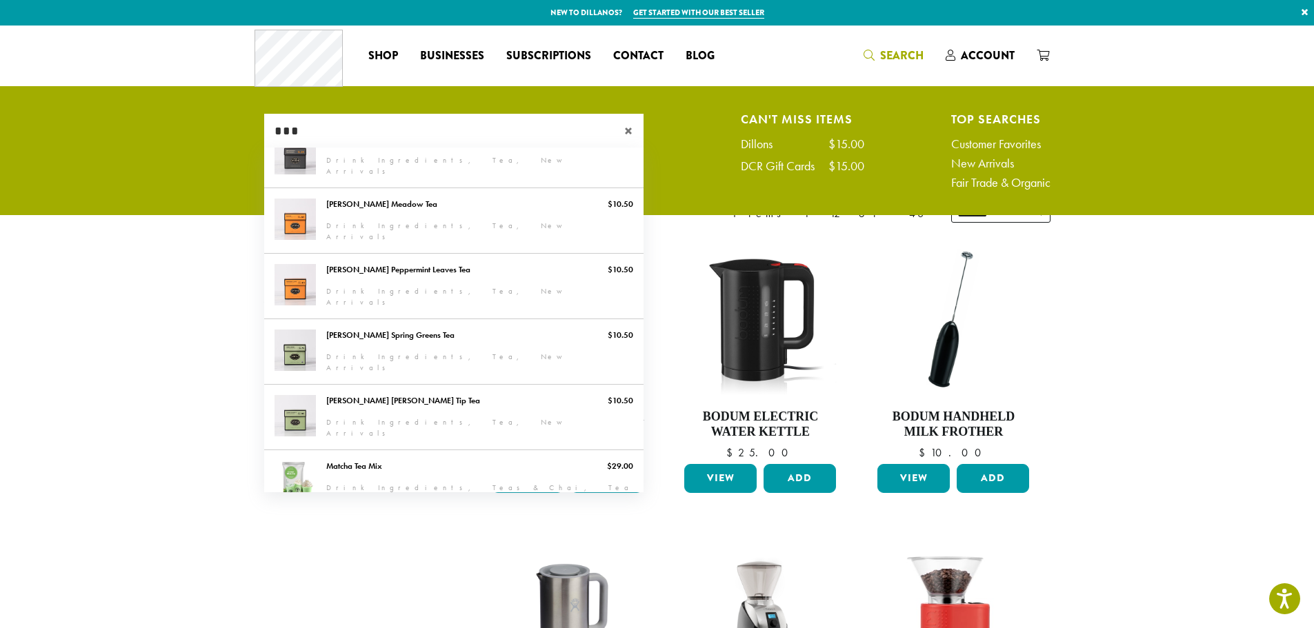
scroll to position [87, 0]
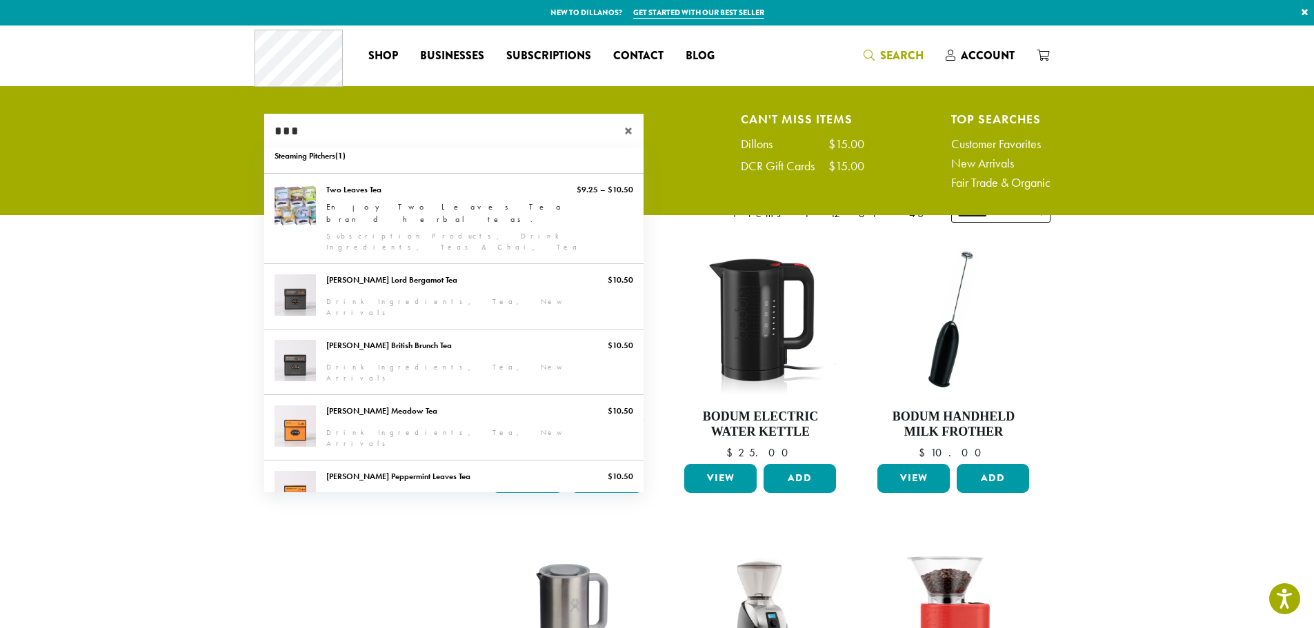
type input "***"
